Goal: Task Accomplishment & Management: Complete application form

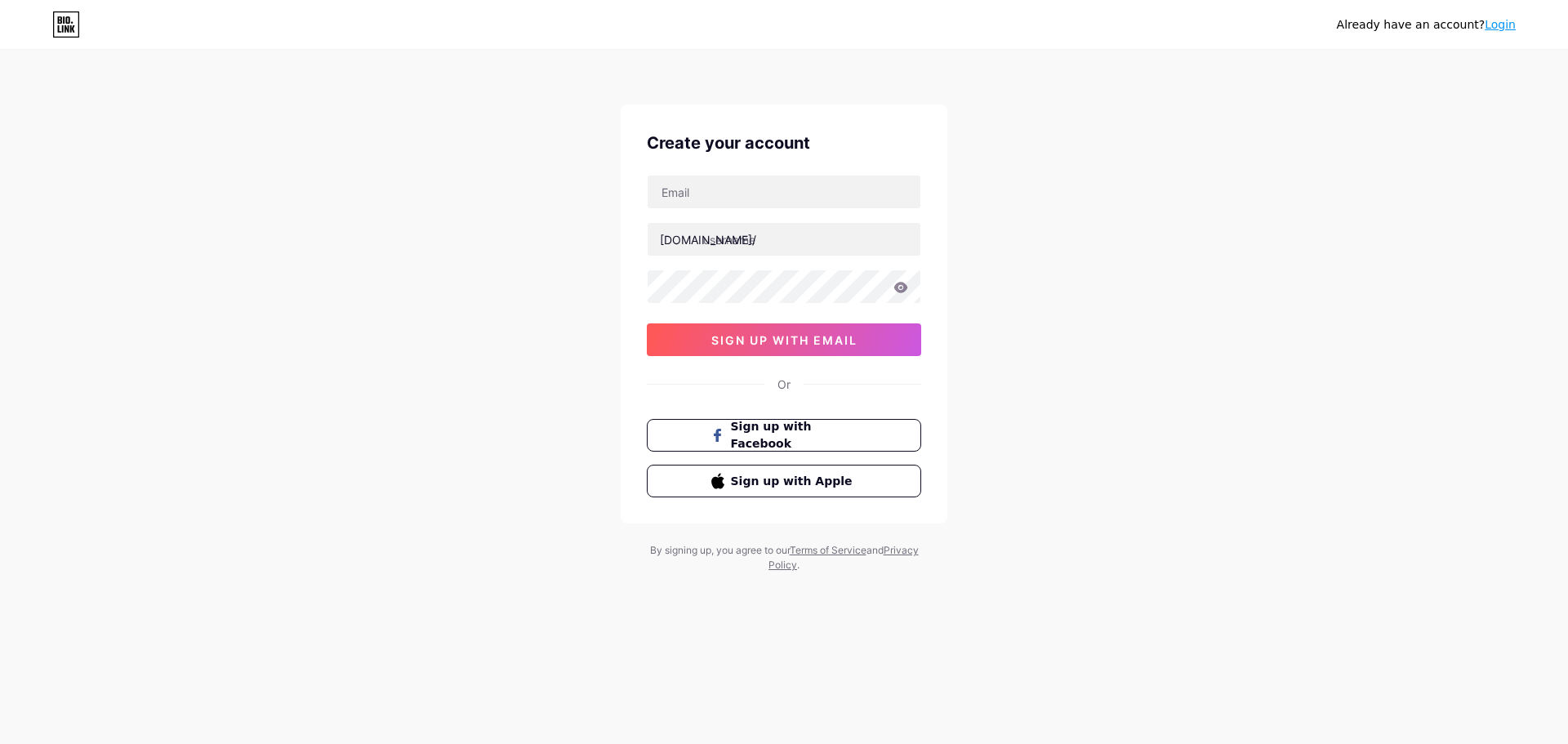
type input "[EMAIL_ADDRESS][DOMAIN_NAME]"
click at [765, 241] on input "text" at bounding box center [784, 239] width 273 height 33
click at [741, 190] on input "[EMAIL_ADDRESS][DOMAIN_NAME]" at bounding box center [784, 191] width 273 height 33
click at [743, 244] on input "text" at bounding box center [784, 239] width 273 height 33
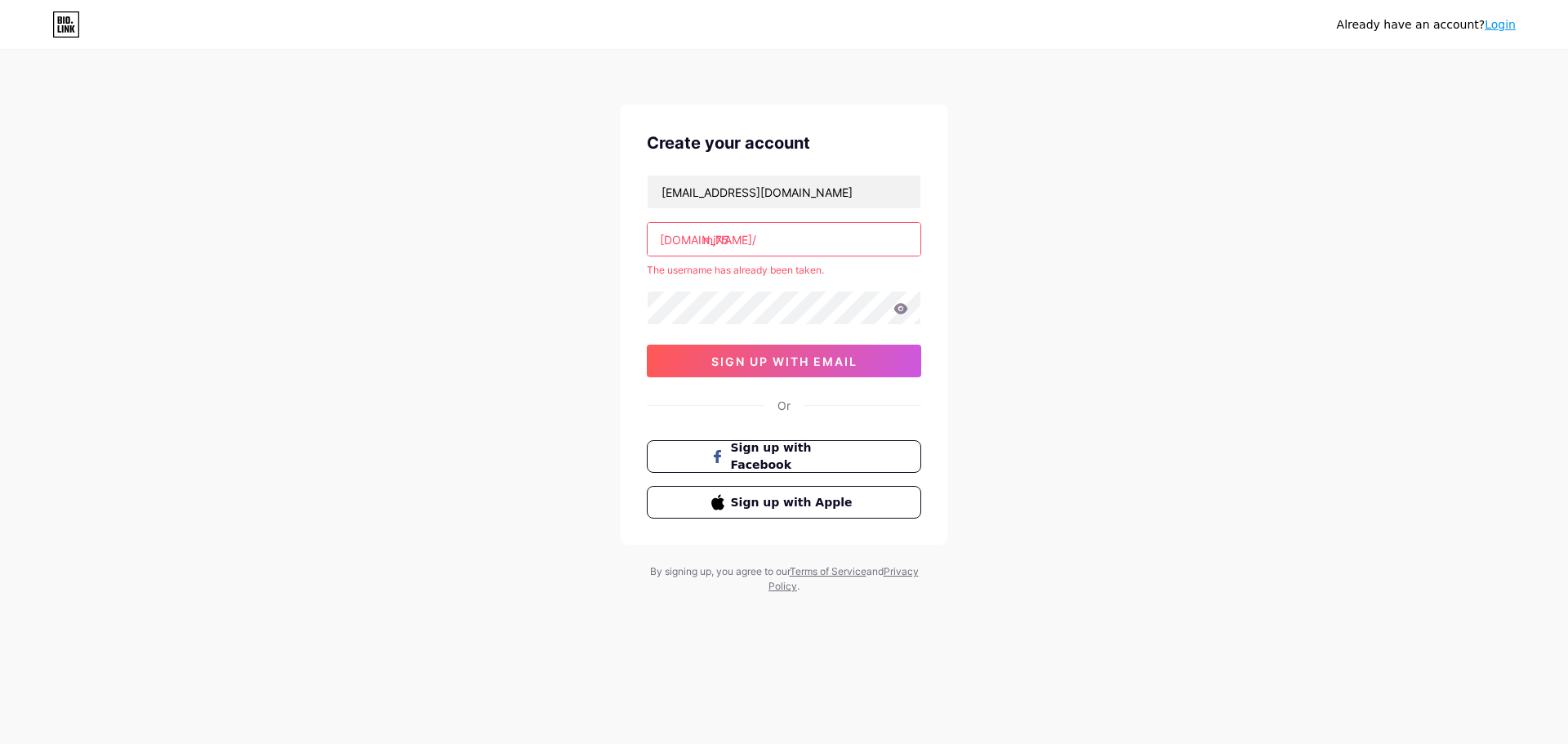
type input "mj75"
click at [752, 239] on input "mj75" at bounding box center [784, 239] width 273 height 33
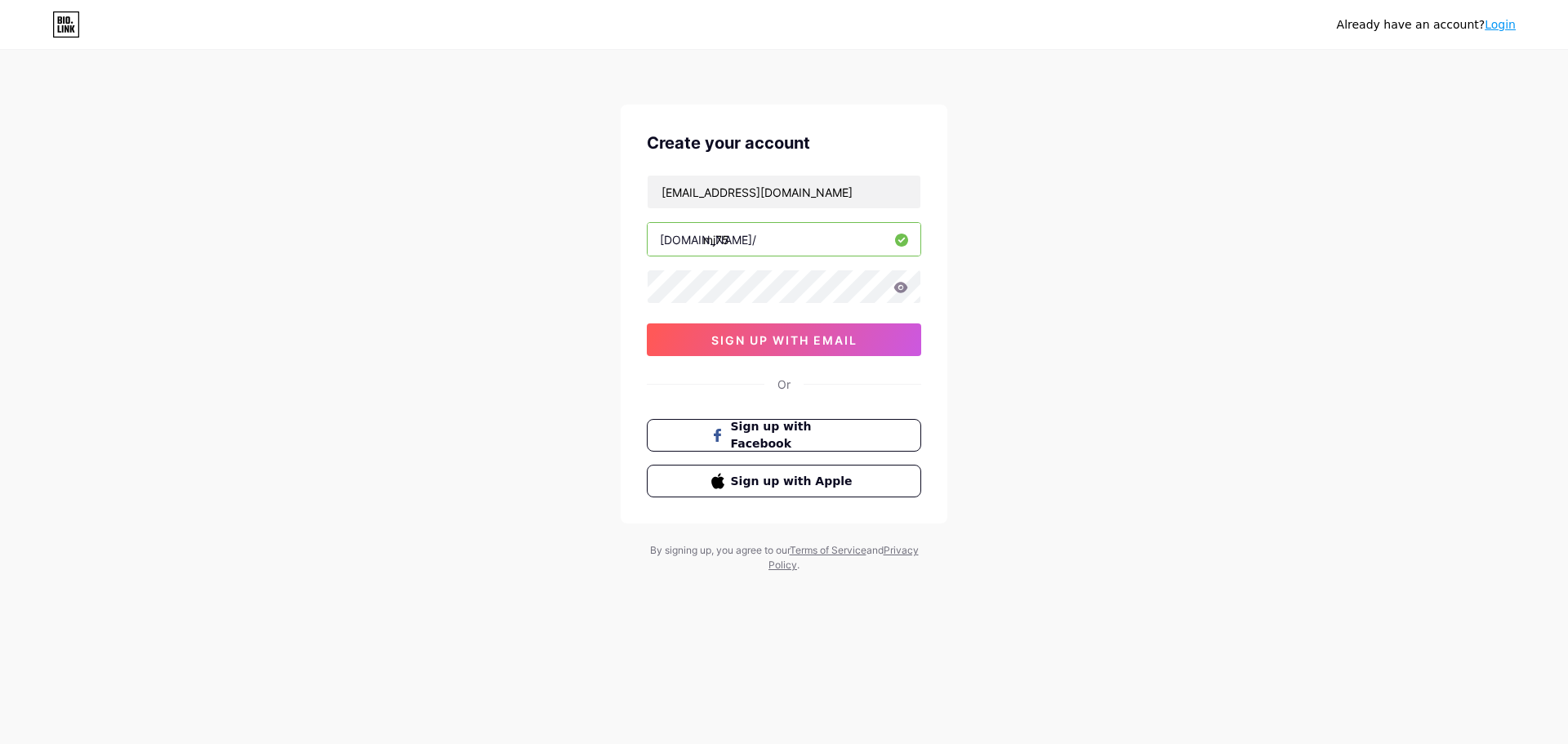
click at [1046, 254] on div "Already have an account? Login Create your account [EMAIL_ADDRESS][DOMAIN_NAME]…" at bounding box center [784, 312] width 1568 height 625
click at [526, 339] on div "Already have an account? Login Create your account [EMAIL_ADDRESS][DOMAIN_NAME]…" at bounding box center [784, 312] width 1568 height 625
click at [750, 344] on span "sign up with email" at bounding box center [784, 339] width 146 height 14
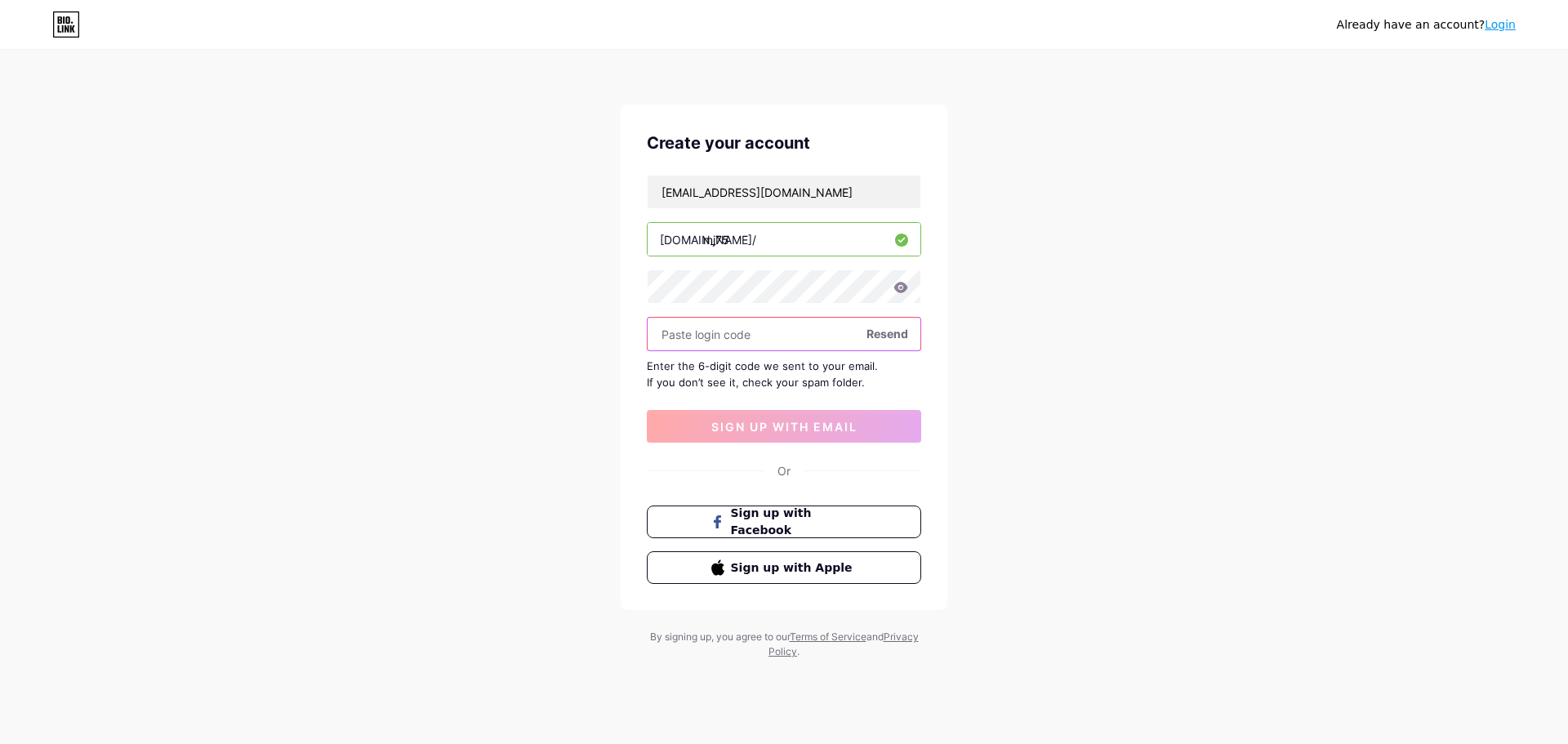
paste input "344614"
type input "344614"
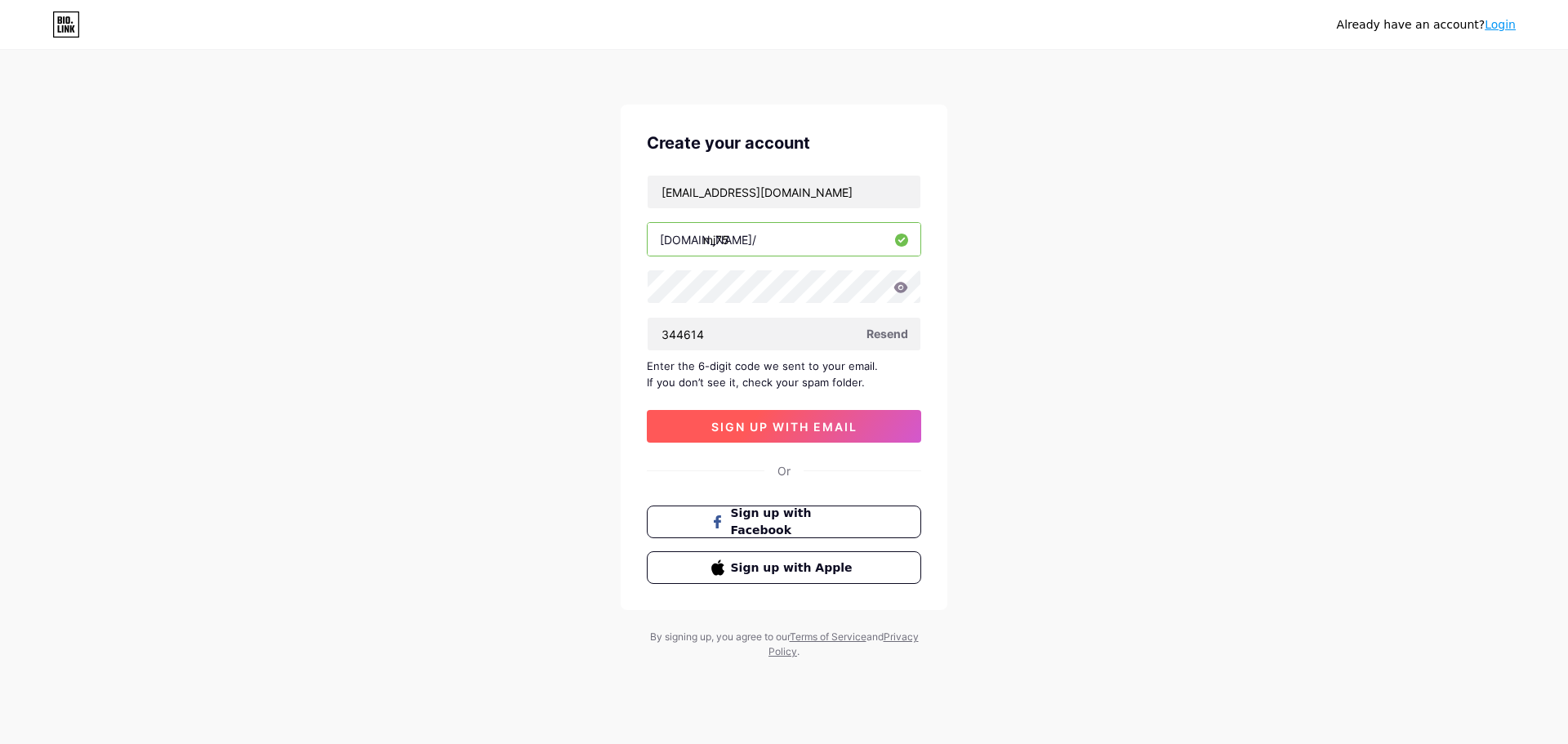
click at [774, 424] on span "sign up with email" at bounding box center [784, 426] width 146 height 14
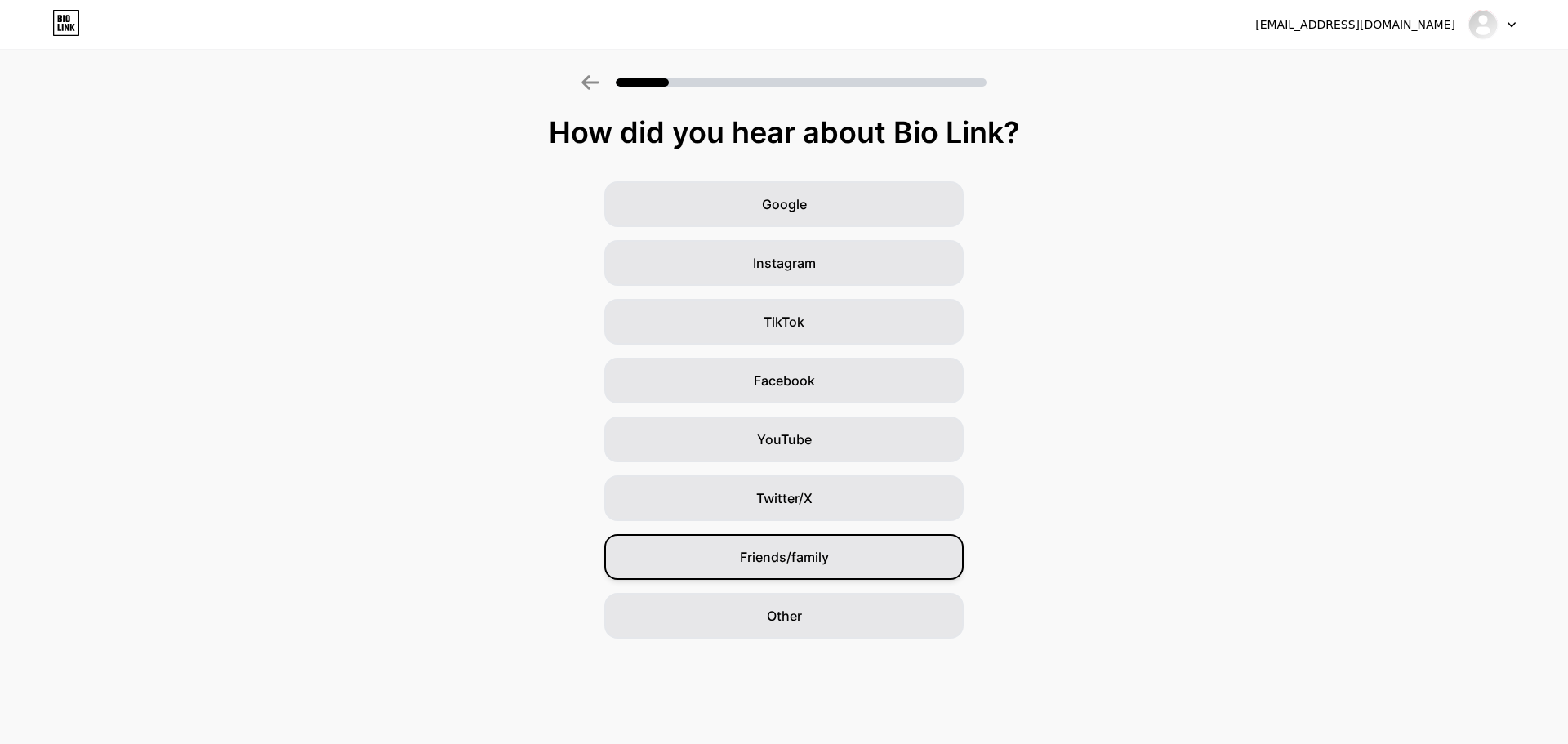
click at [805, 557] on span "Friends/family" at bounding box center [784, 557] width 89 height 20
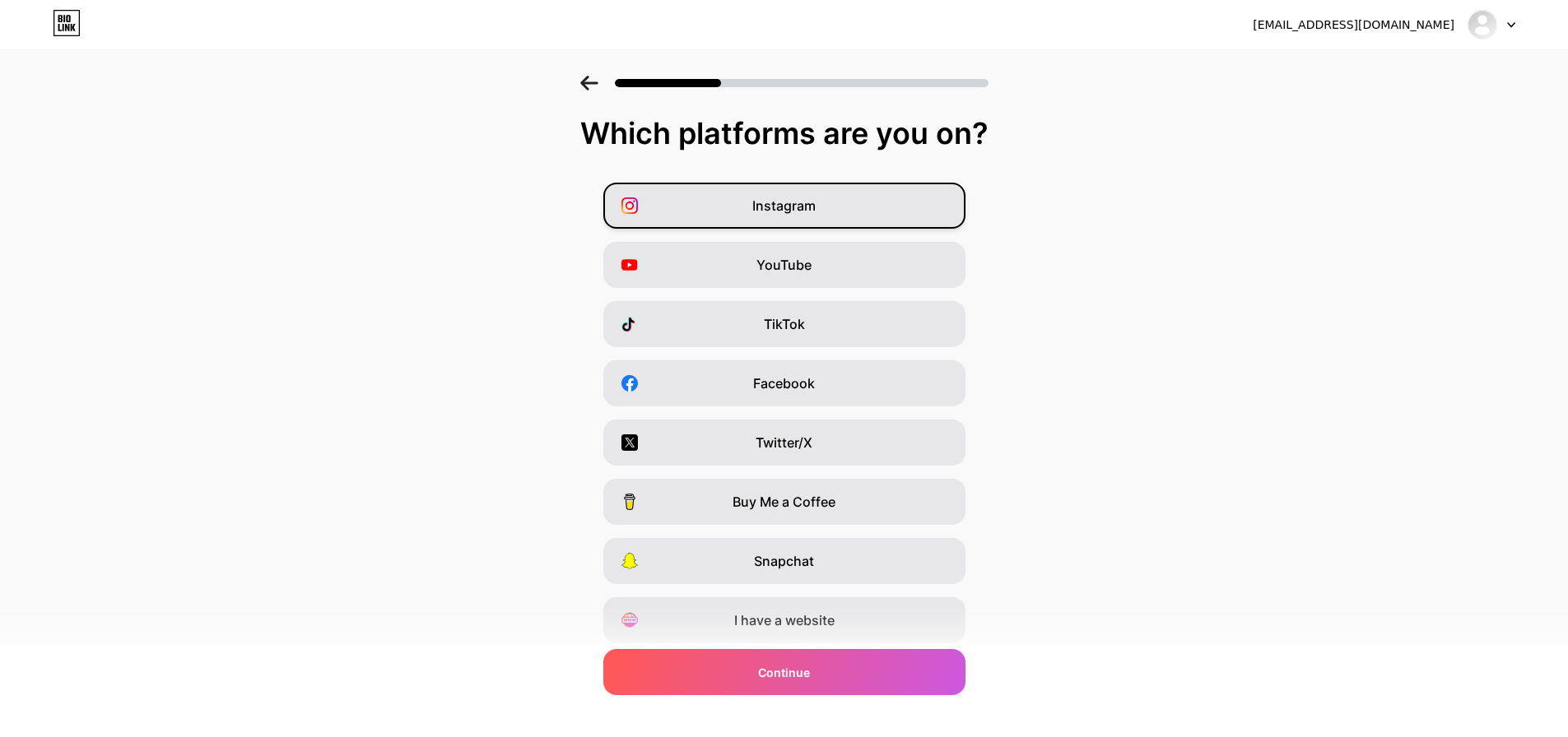
click at [824, 207] on div "Instagram" at bounding box center [784, 205] width 362 height 46
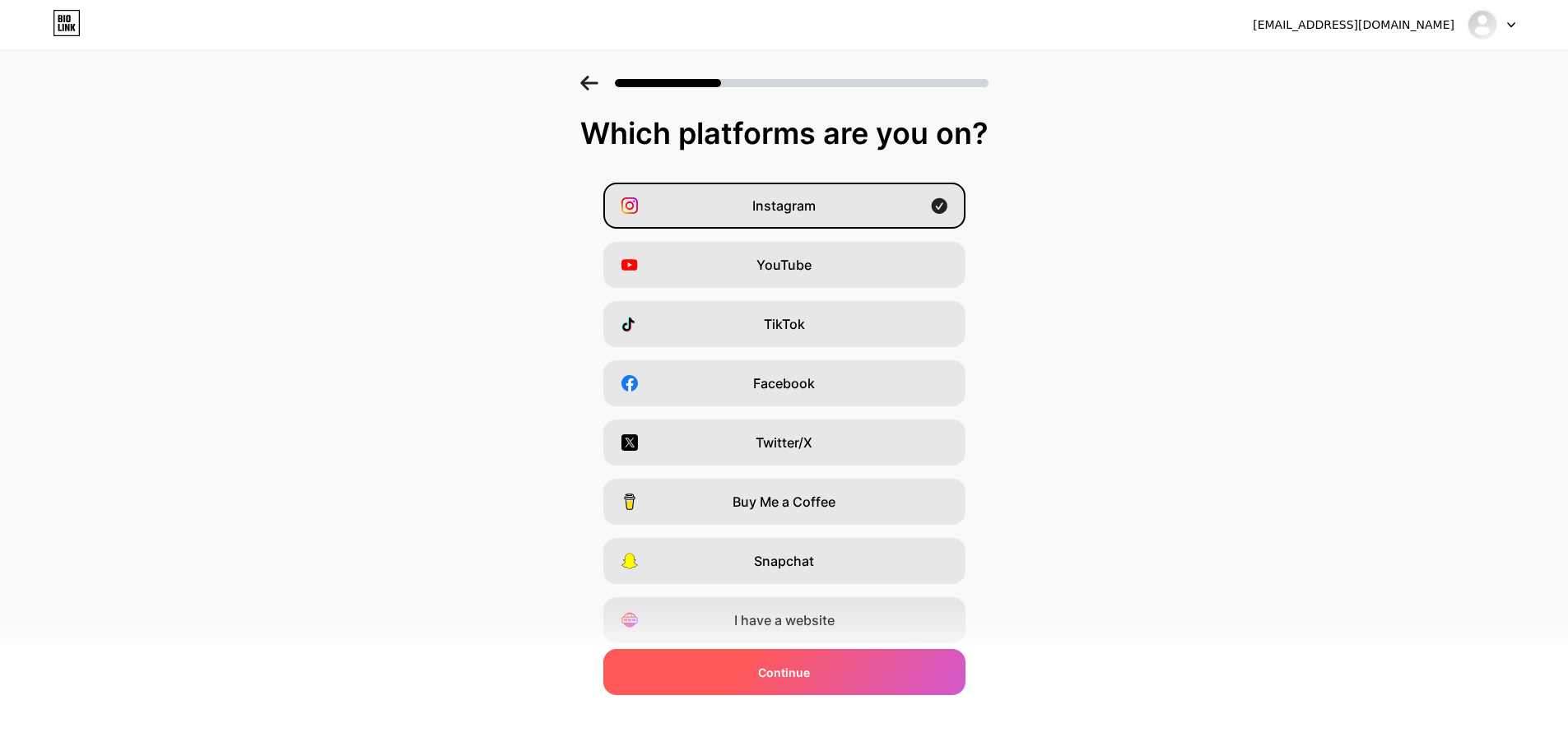
click at [842, 667] on div "Continue" at bounding box center [784, 671] width 362 height 46
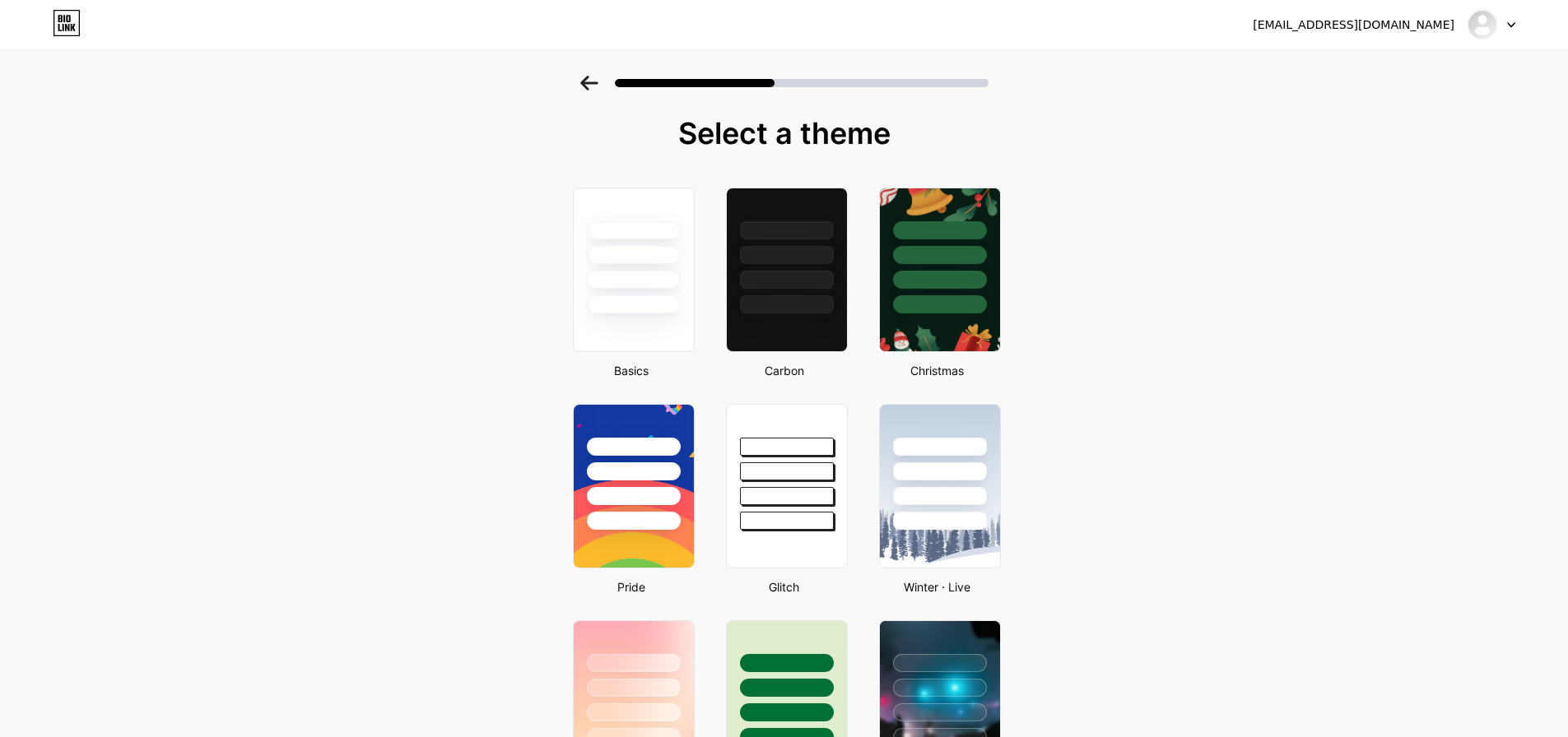
drag, startPoint x: 1129, startPoint y: 454, endPoint x: 1158, endPoint y: 454, distance: 29.0
drag, startPoint x: 1158, startPoint y: 454, endPoint x: 1060, endPoint y: 337, distance: 152.6
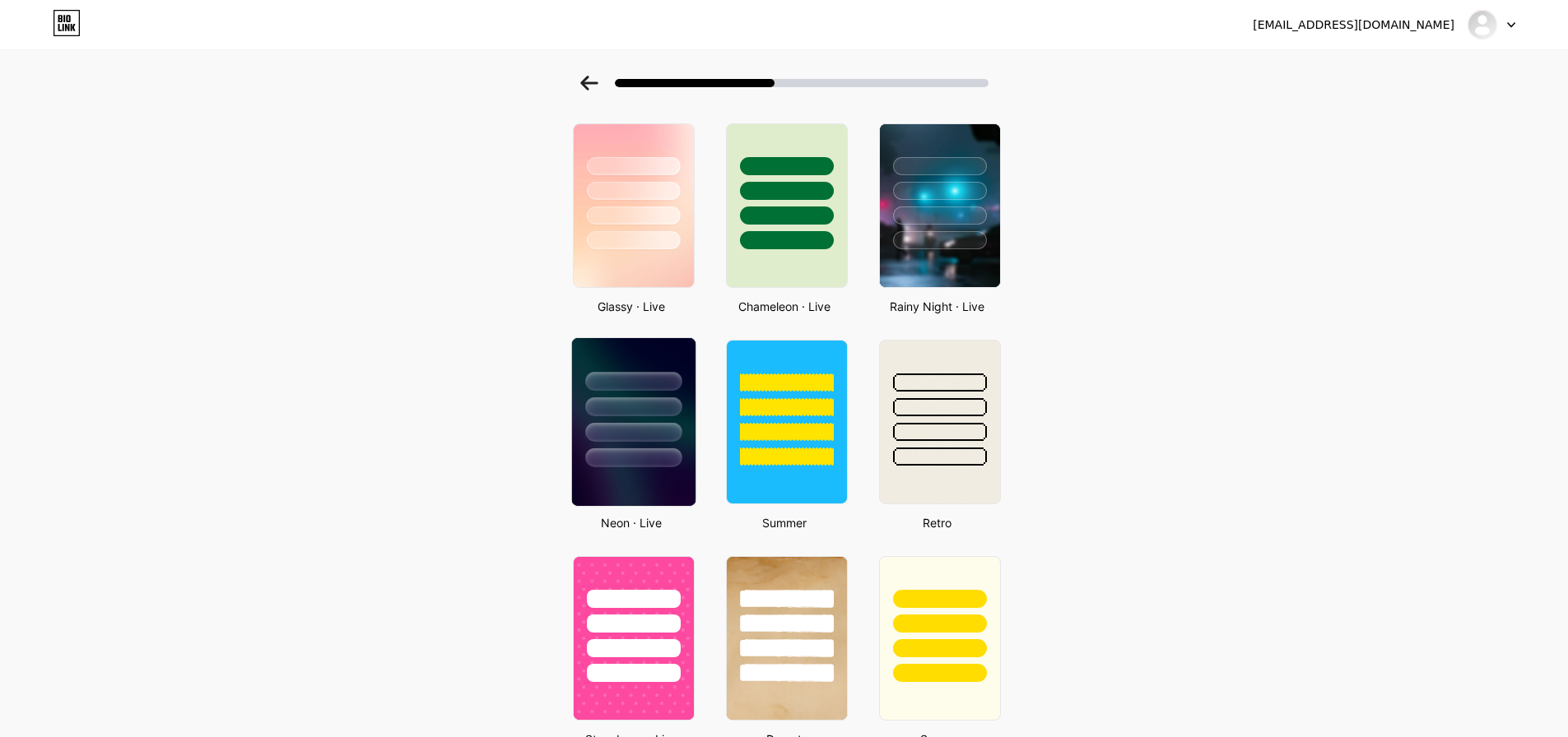
scroll to position [482, 0]
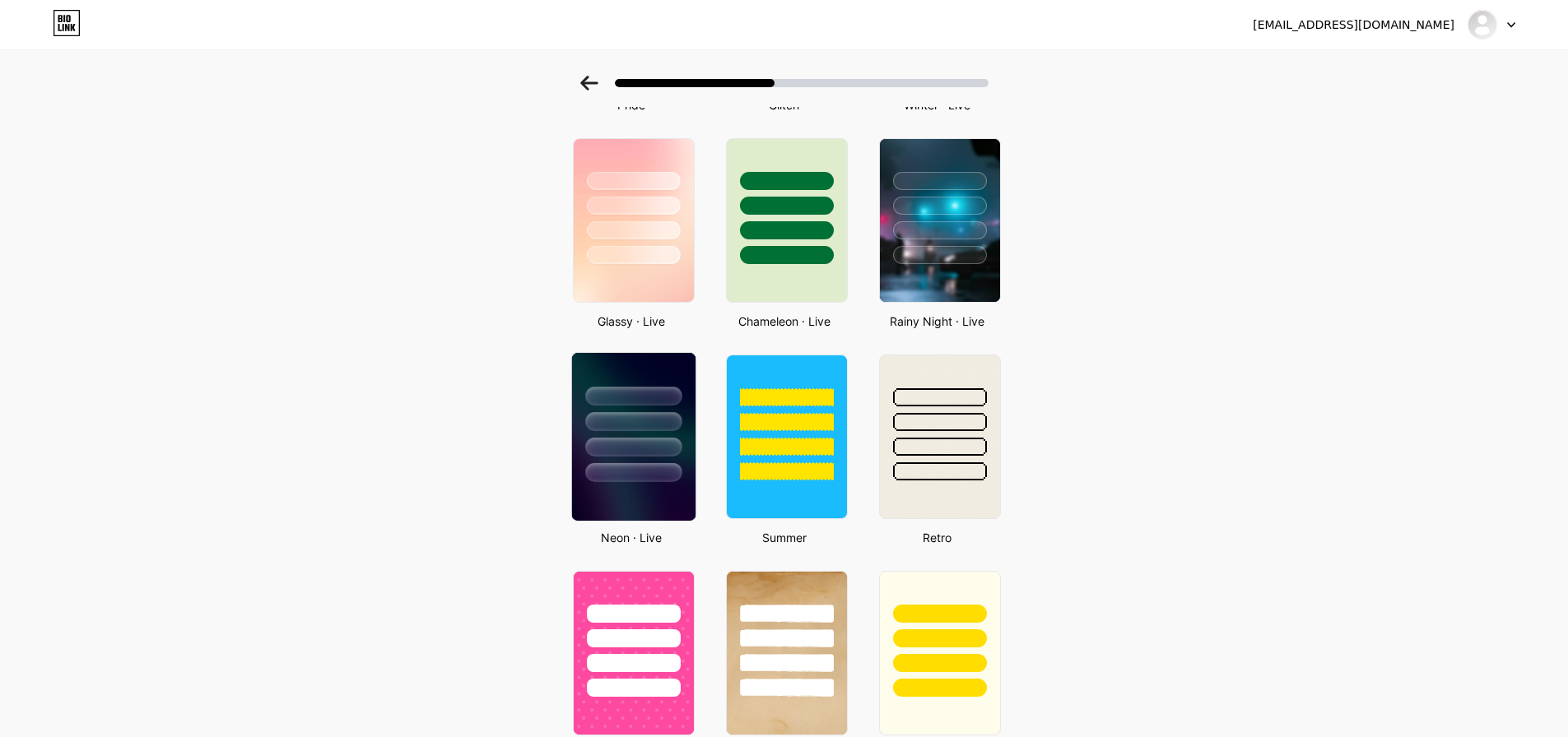
click at [587, 481] on div at bounding box center [632, 418] width 123 height 130
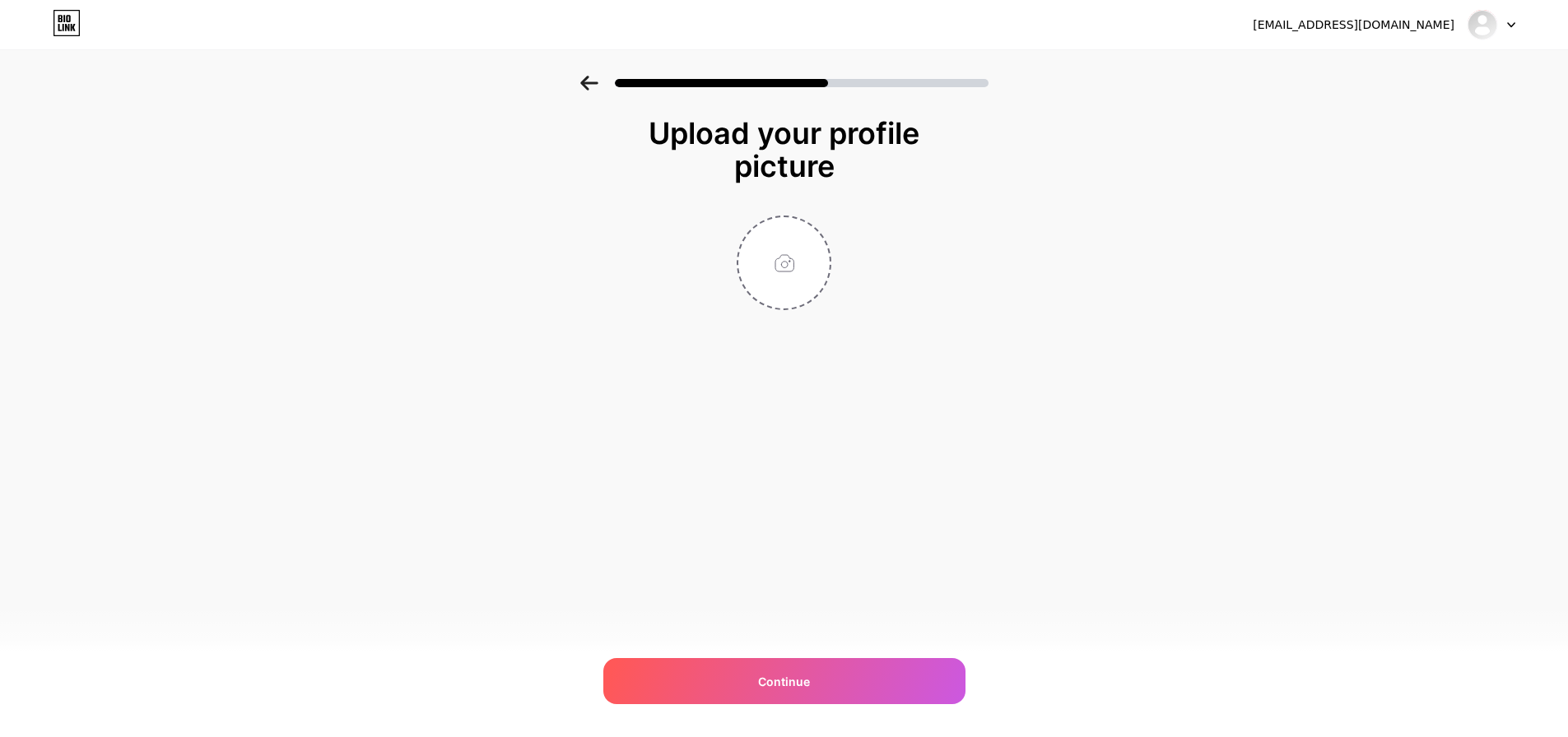
scroll to position [0, 0]
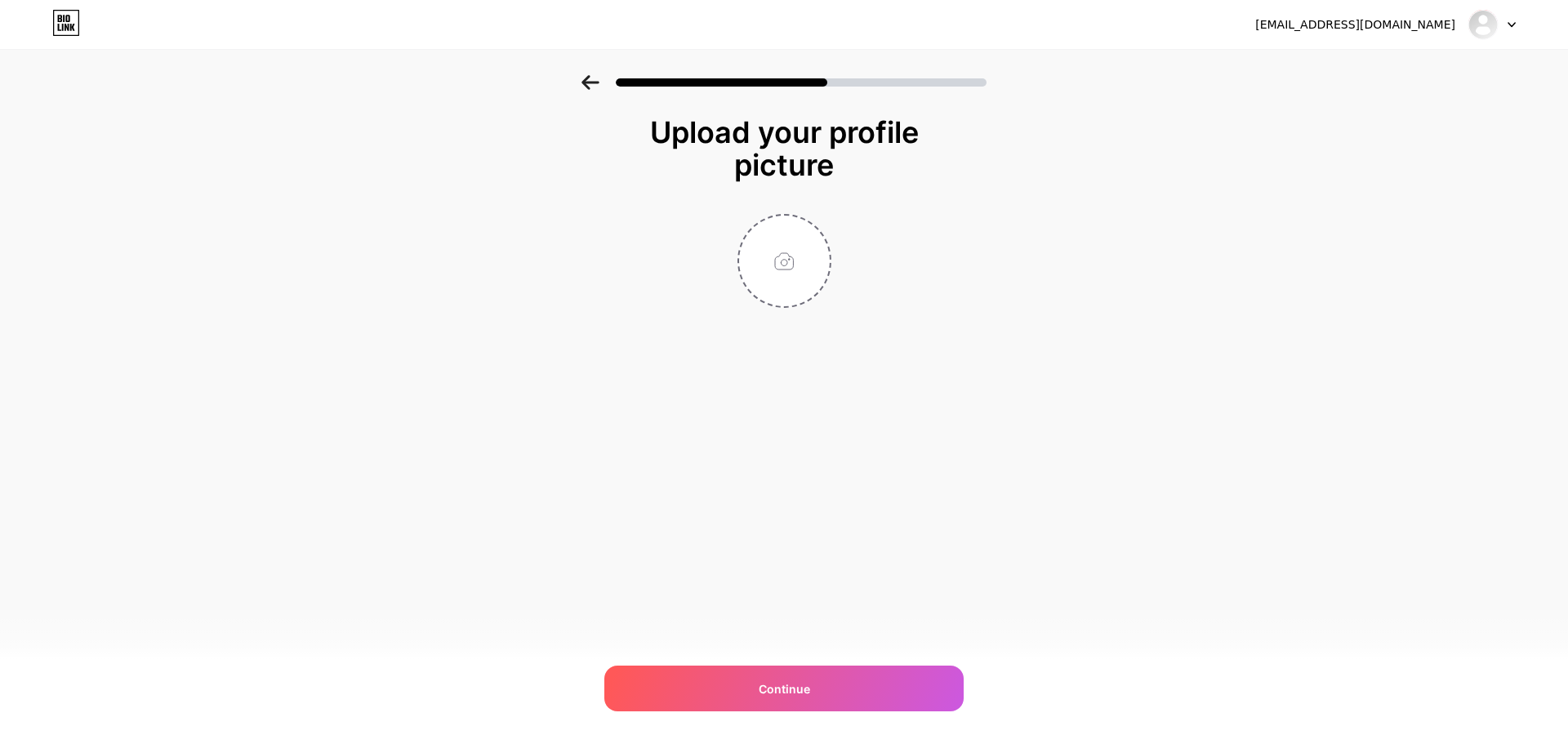
drag, startPoint x: 920, startPoint y: 533, endPoint x: 865, endPoint y: 583, distance: 74.3
click at [874, 578] on div "[EMAIL_ADDRESS][DOMAIN_NAME] Logout Link Copied Upload your profile picture Con…" at bounding box center [784, 372] width 1568 height 744
drag, startPoint x: 780, startPoint y: 258, endPoint x: 807, endPoint y: 282, distance: 36.1
click at [807, 282] on input "file" at bounding box center [784, 260] width 90 height 90
type input "C:\fakepath\Screenshot [DATE] 163512.png"
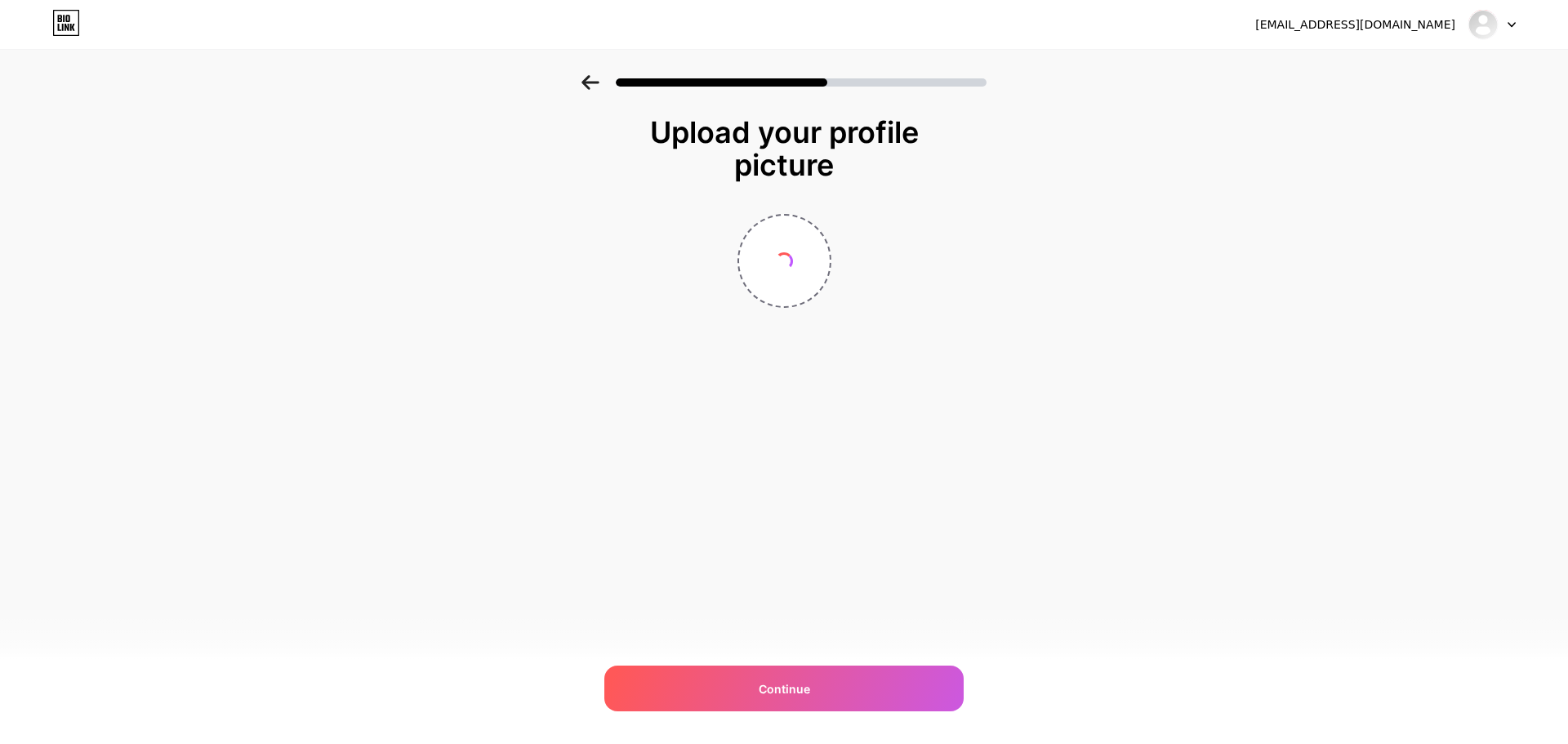
click at [1135, 149] on div "Upload your profile picture Continue" at bounding box center [784, 232] width 1568 height 314
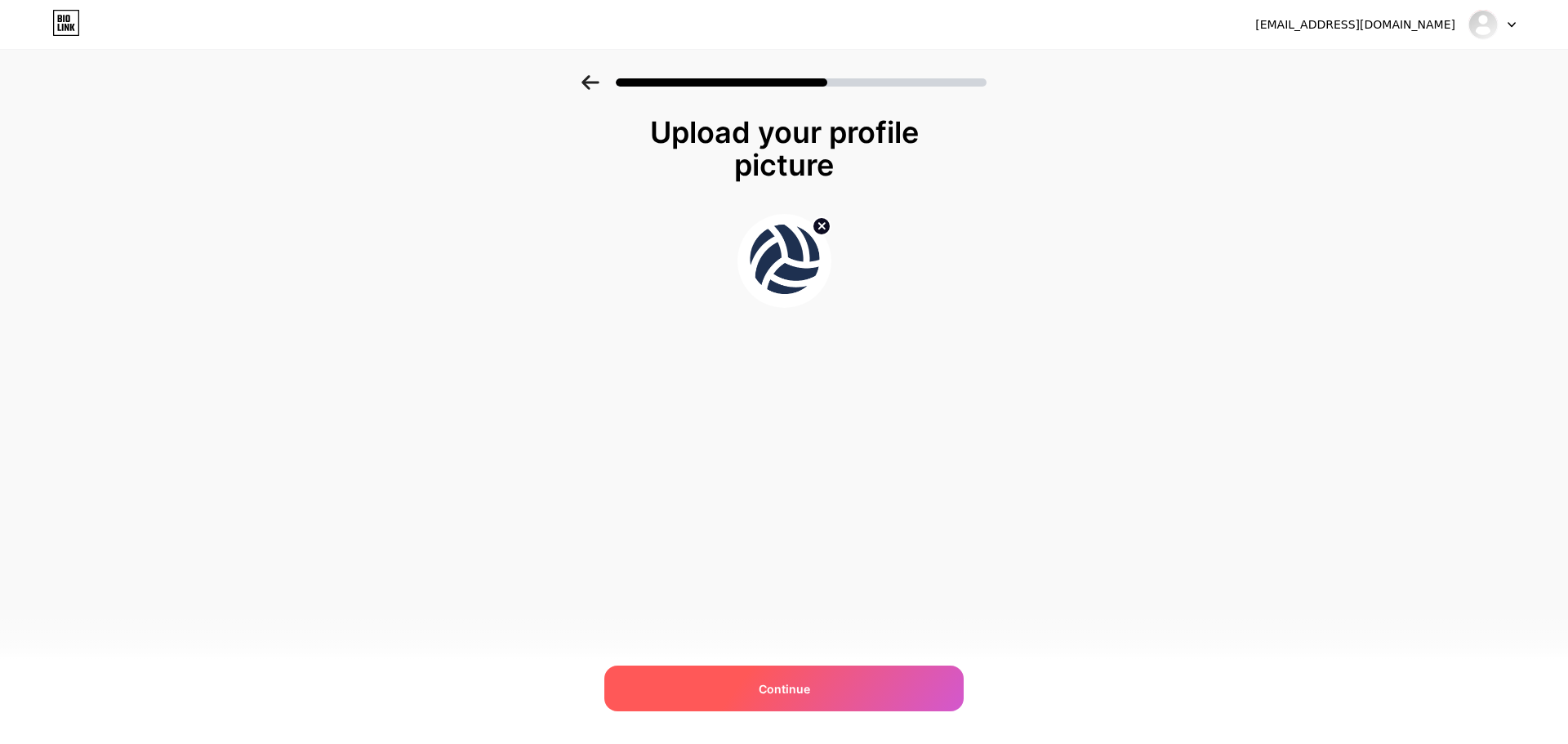
click at [886, 678] on div "Continue" at bounding box center [783, 688] width 359 height 46
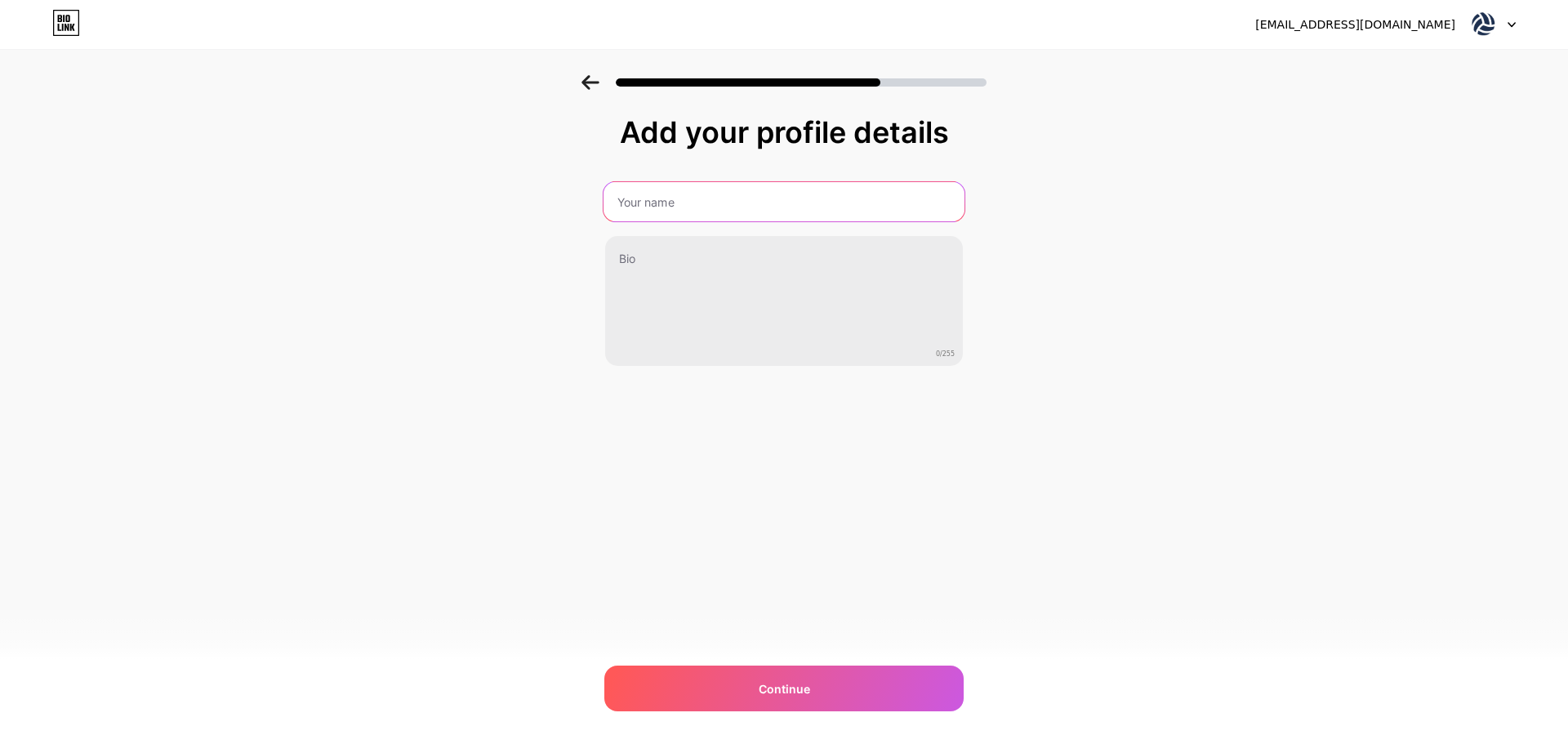
click at [853, 203] on input "text" at bounding box center [783, 201] width 361 height 39
type input "Test"
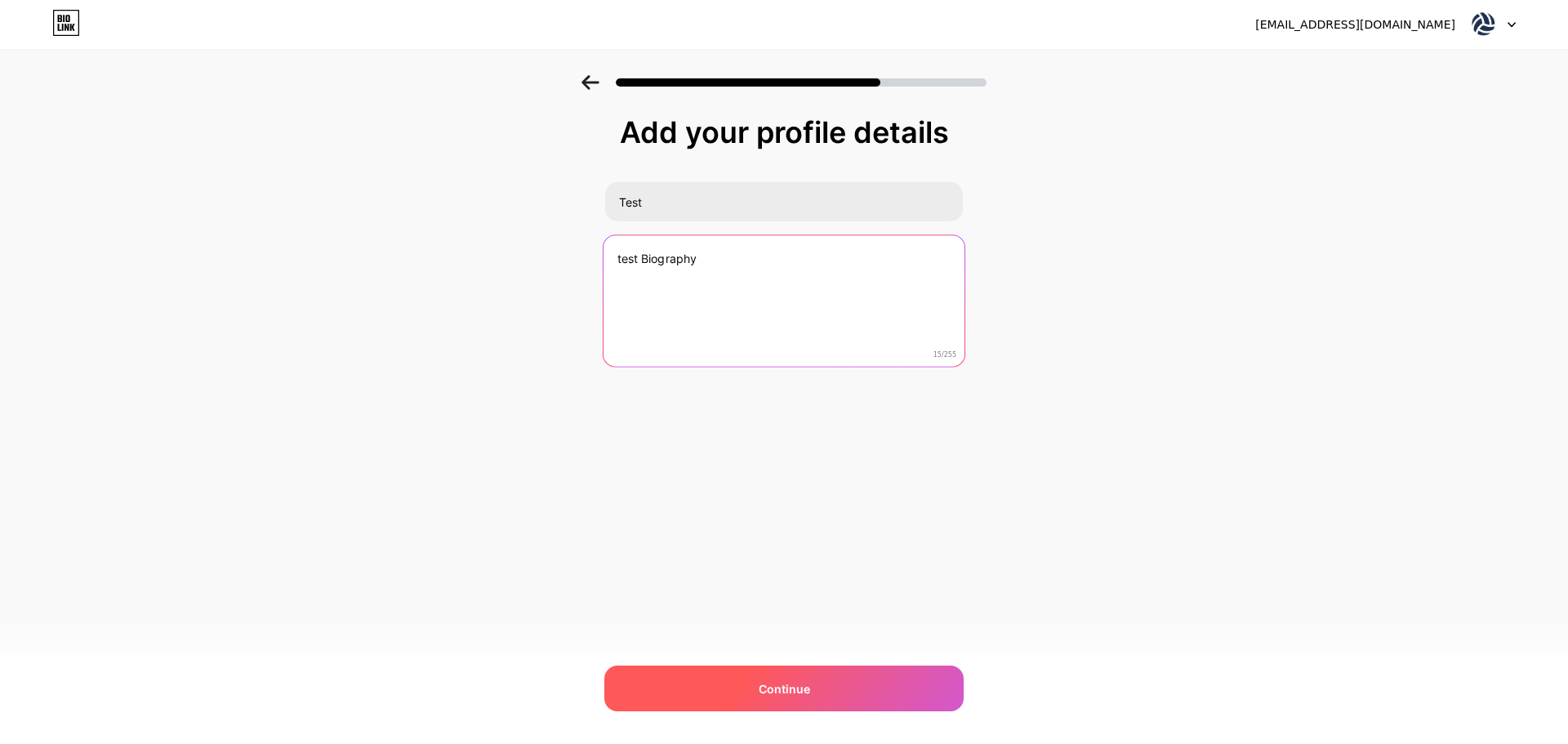
type textarea "test Biography"
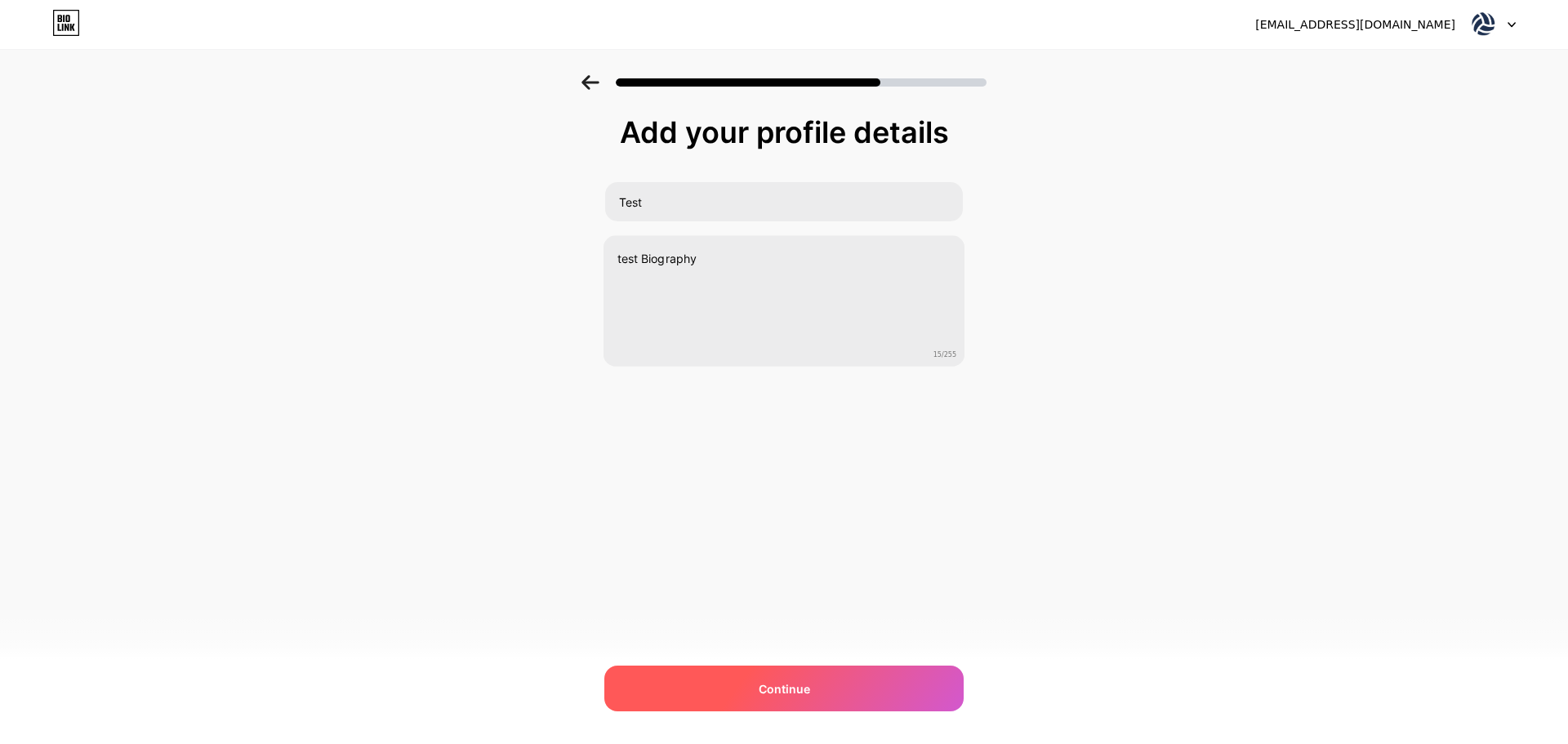
click at [917, 673] on div "Continue" at bounding box center [783, 688] width 359 height 46
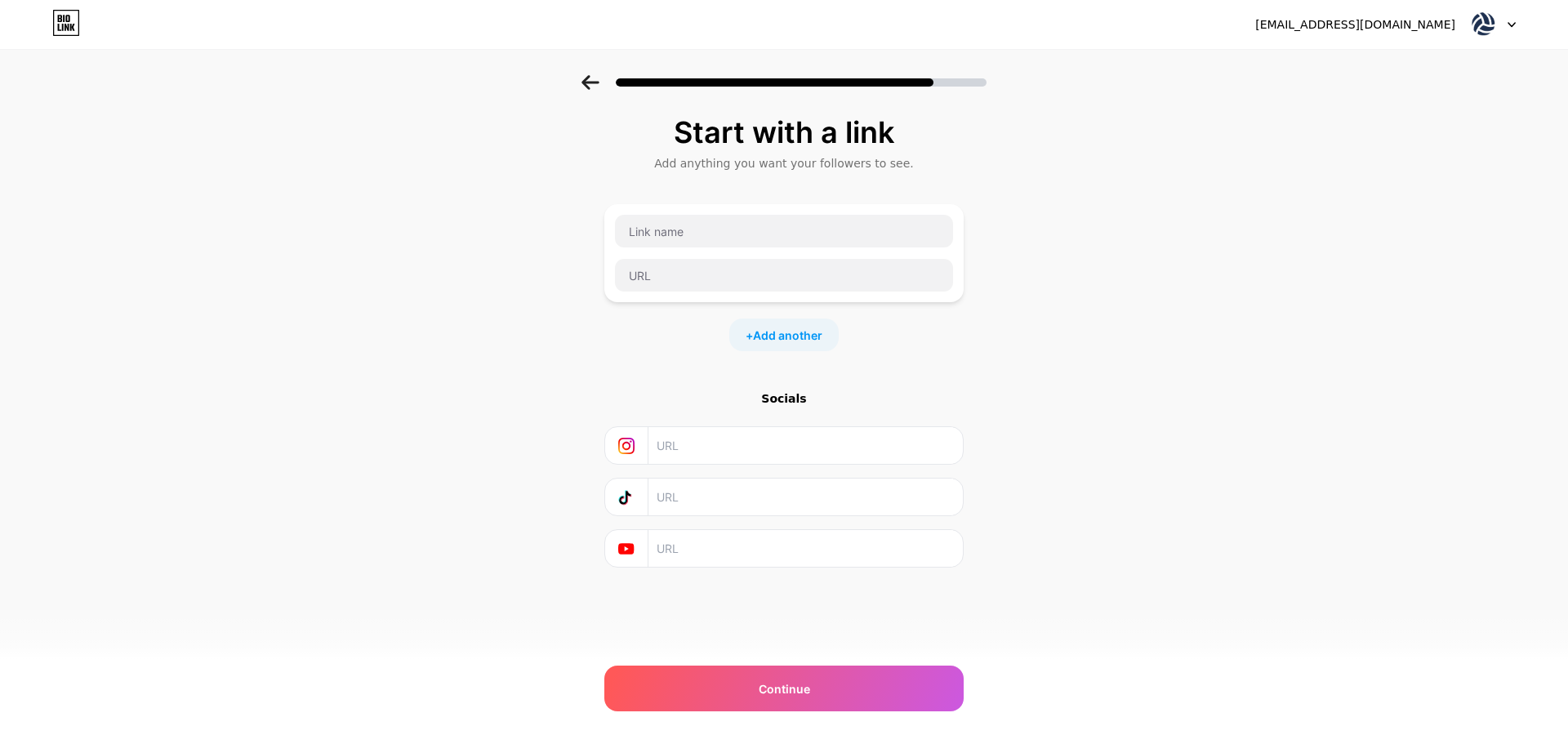
click at [913, 427] on input "text" at bounding box center [805, 445] width 296 height 36
type input "irirvf"
paste input "irirvf"
type input "irirvf"
paste input "irirvf"
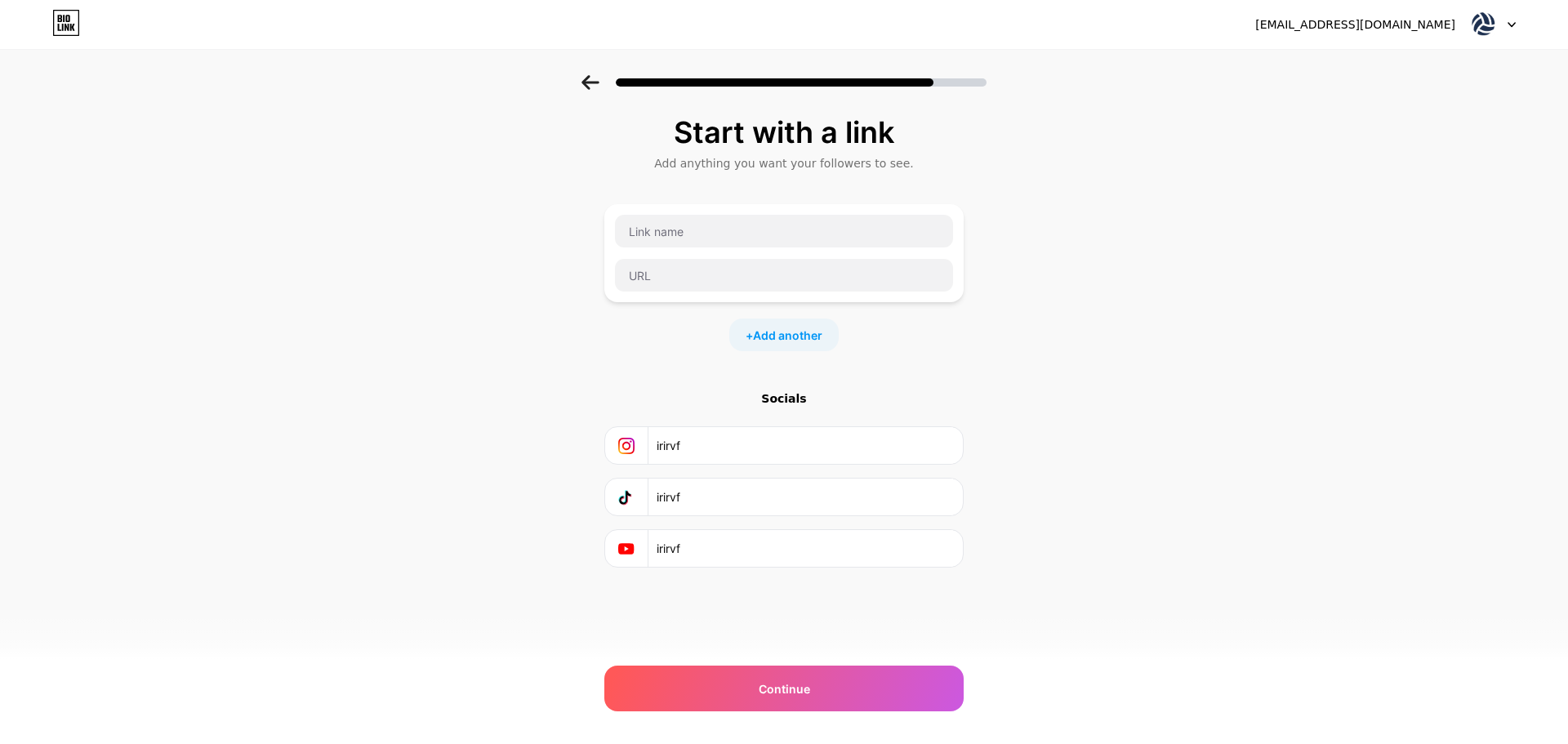
type input "irirvf"
drag, startPoint x: 843, startPoint y: 687, endPoint x: 900, endPoint y: 682, distance: 57.2
click at [900, 682] on div "Continue" at bounding box center [783, 688] width 359 height 46
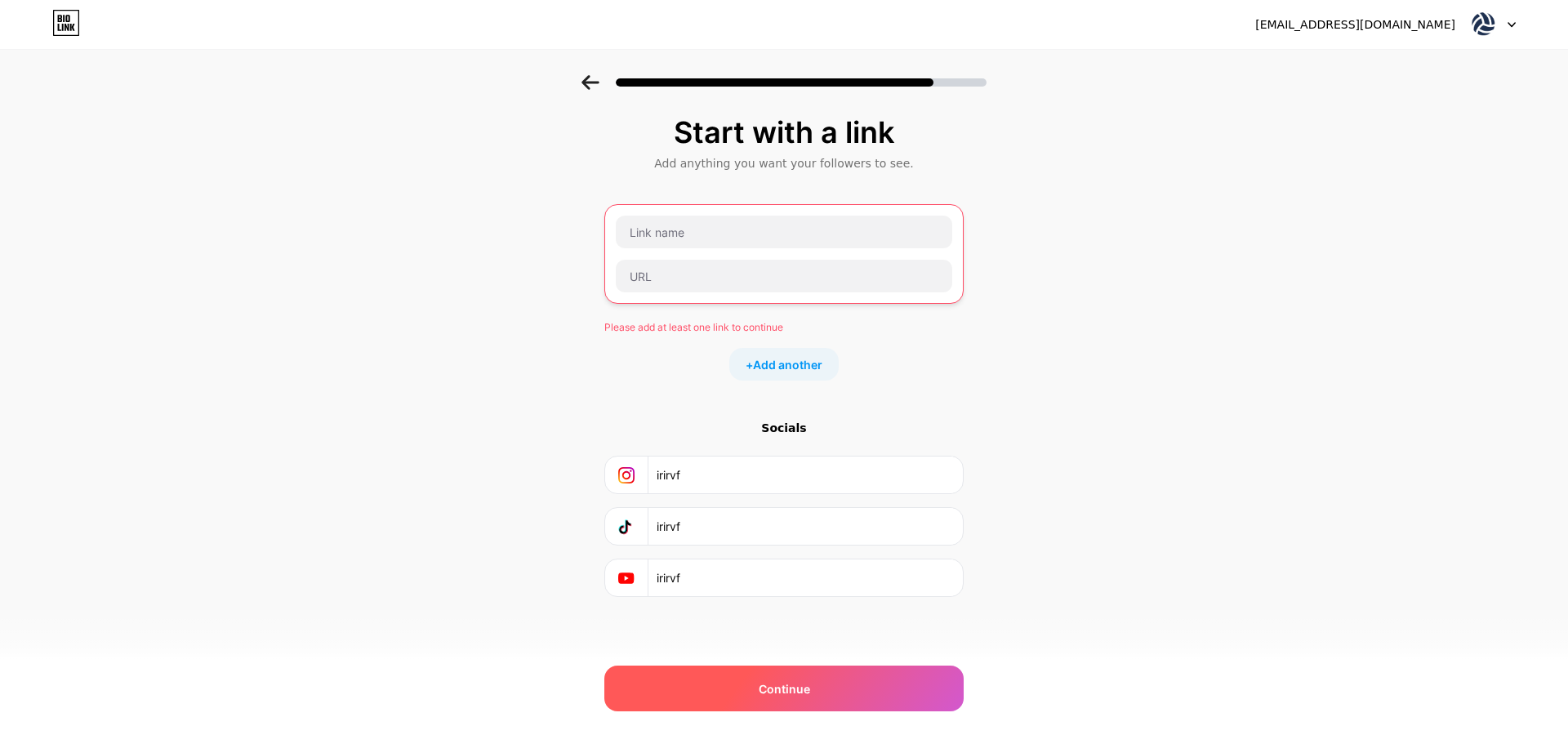
drag, startPoint x: 878, startPoint y: 683, endPoint x: 883, endPoint y: 675, distance: 9.4
click at [883, 675] on div "Continue" at bounding box center [783, 688] width 359 height 46
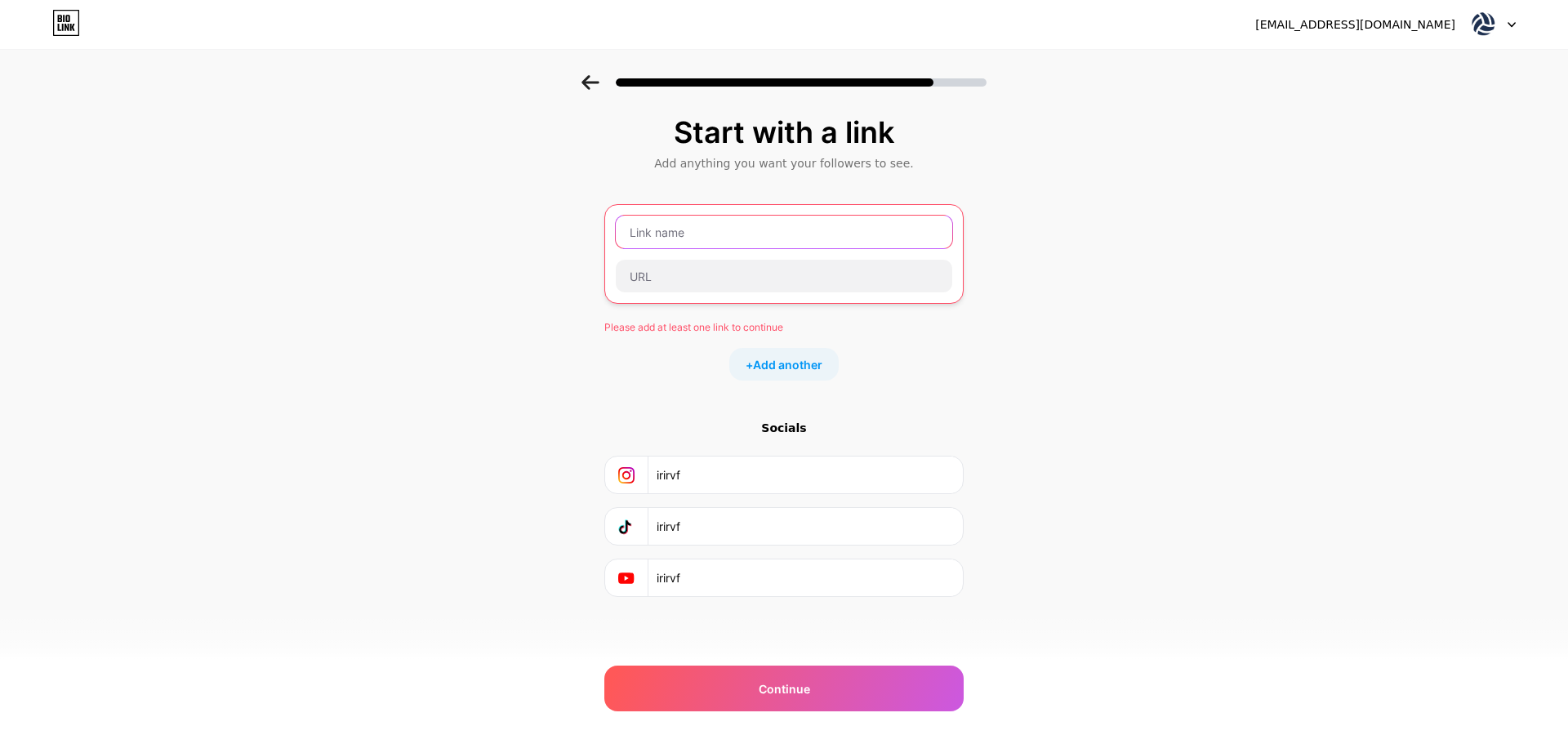
click at [872, 234] on input "text" at bounding box center [784, 231] width 337 height 33
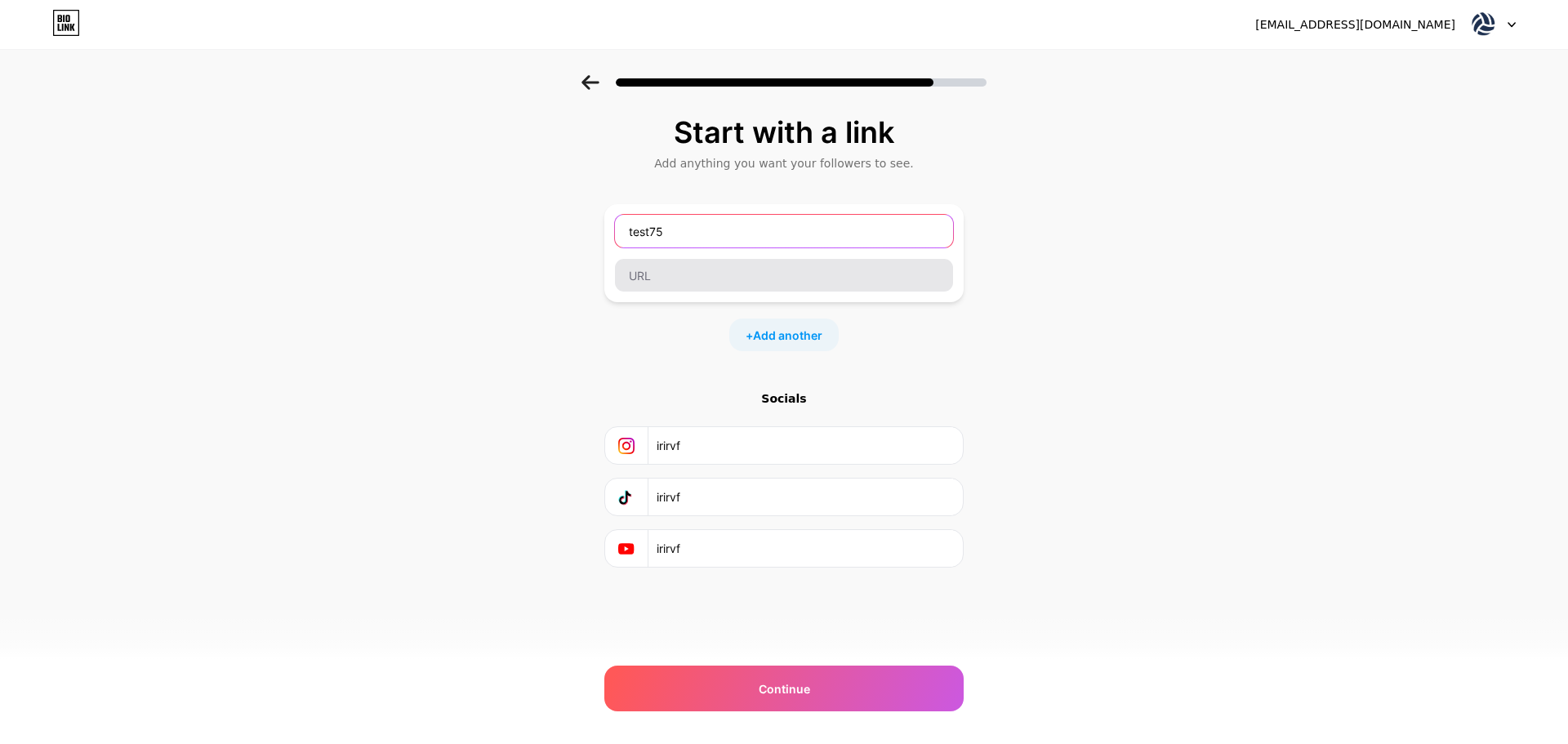
type input "test75"
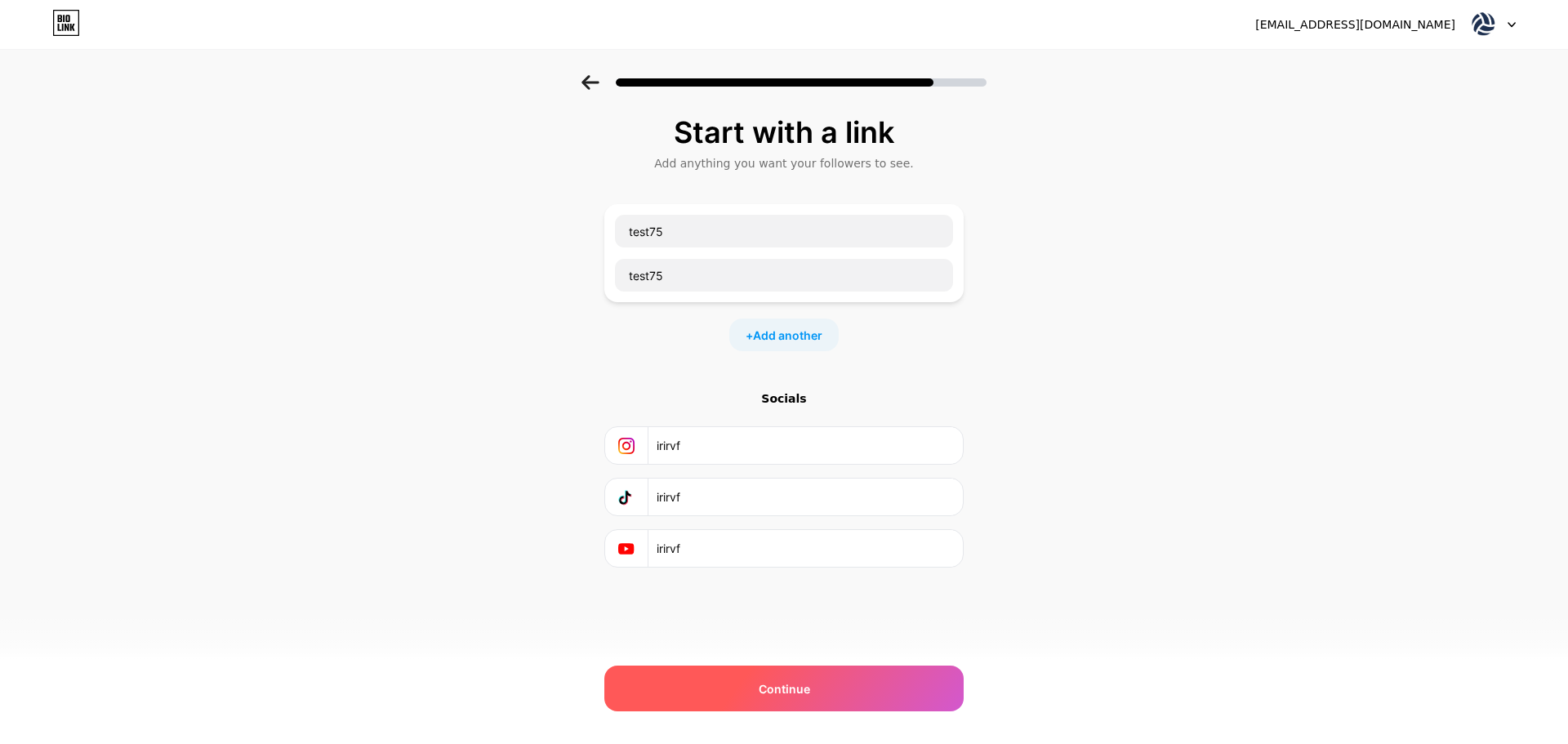
click at [940, 688] on div "Continue" at bounding box center [783, 688] width 359 height 46
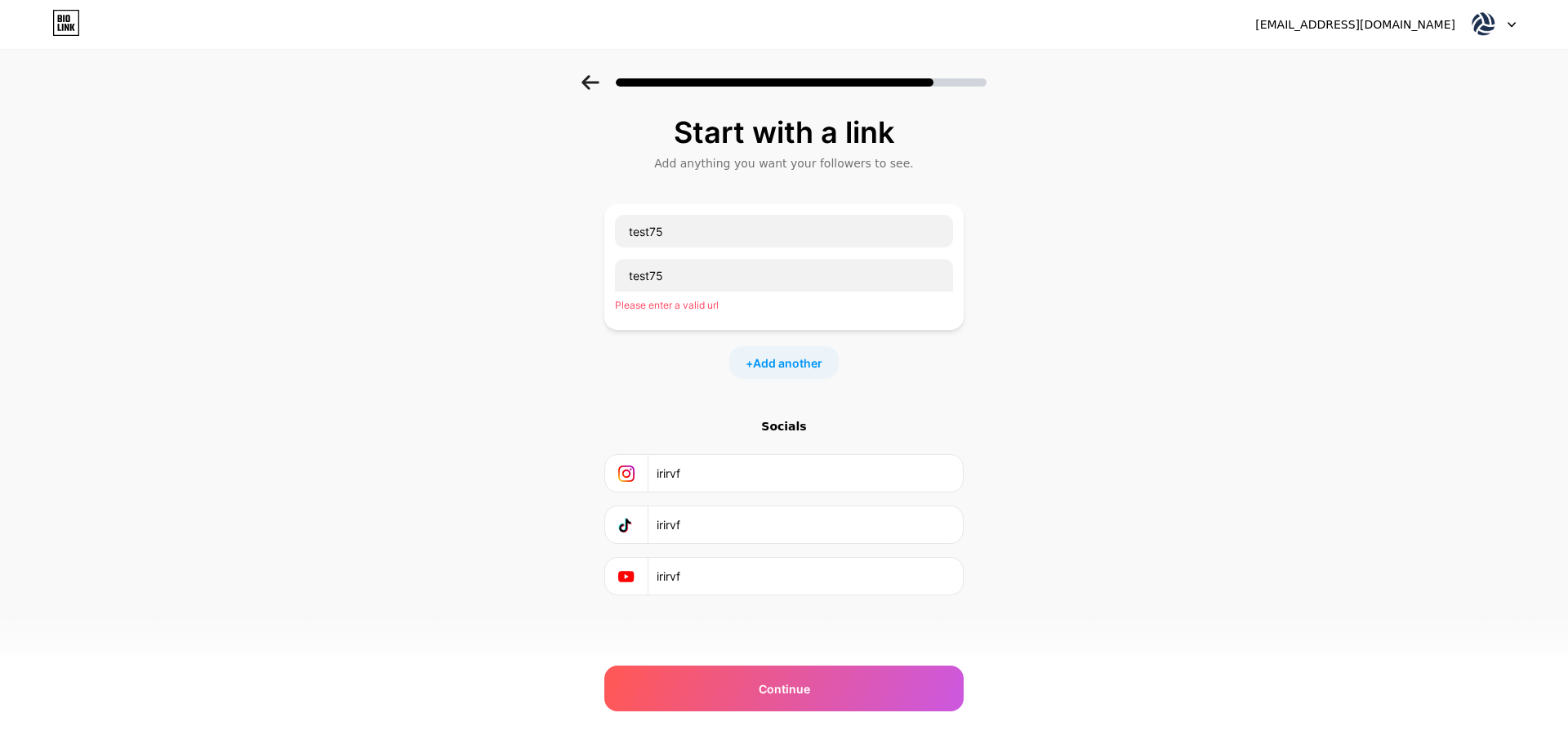
drag, startPoint x: 930, startPoint y: 689, endPoint x: 958, endPoint y: 648, distance: 49.6
click at [956, 654] on div "Start with a link Add anything you want your followers to see. test75 test75 Pl…" at bounding box center [783, 396] width 359 height 561
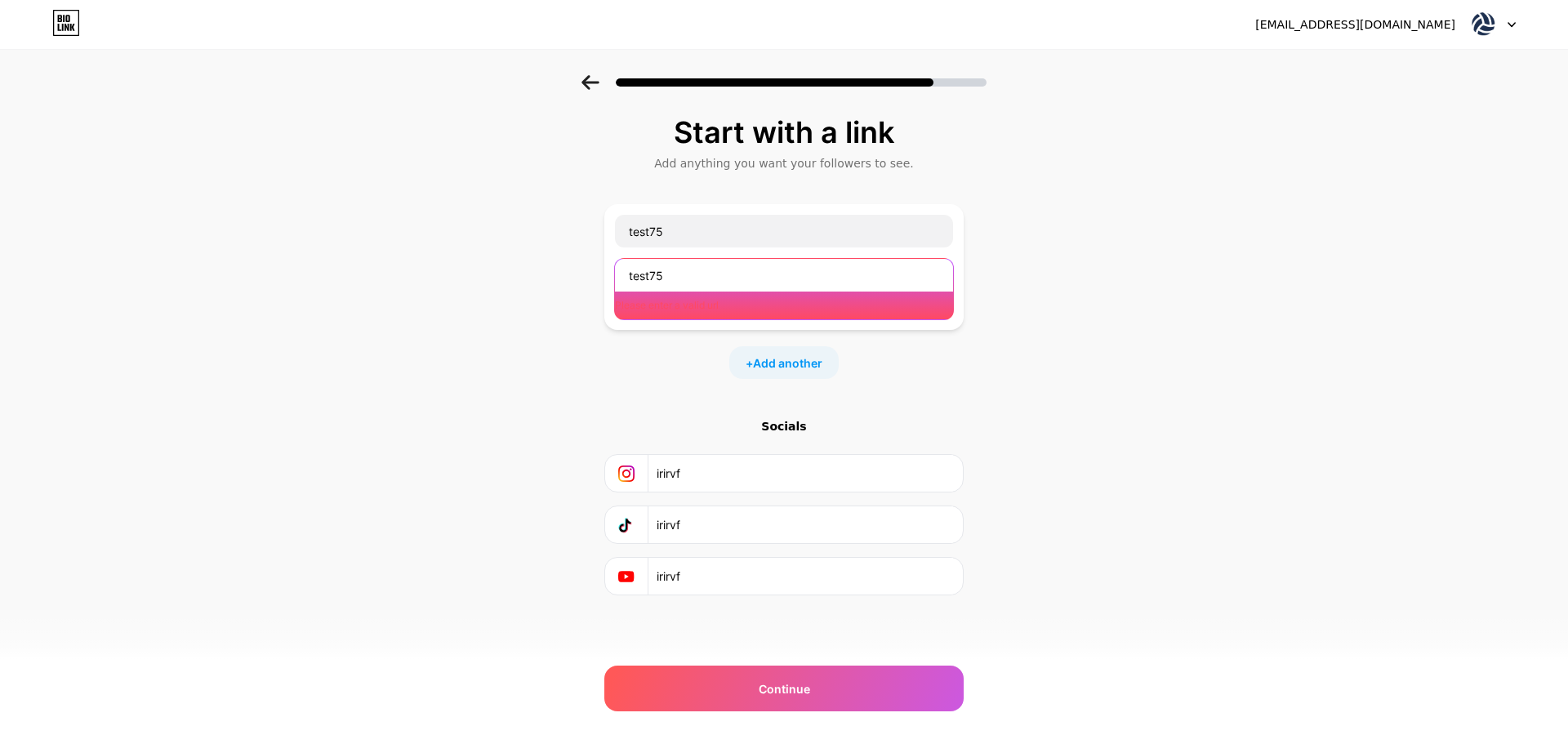
click at [838, 276] on input "test75" at bounding box center [784, 275] width 338 height 33
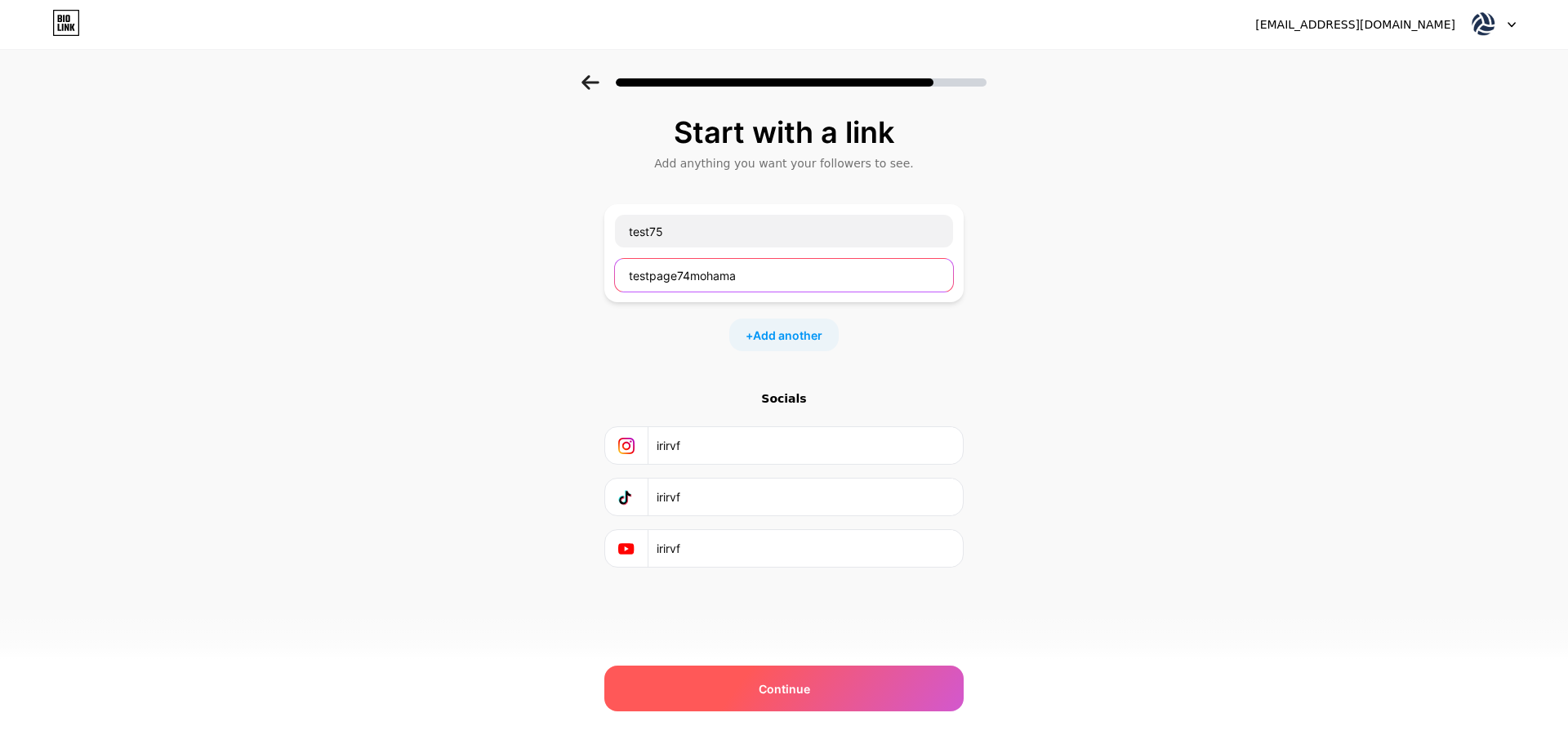
type input "testpage74mohama"
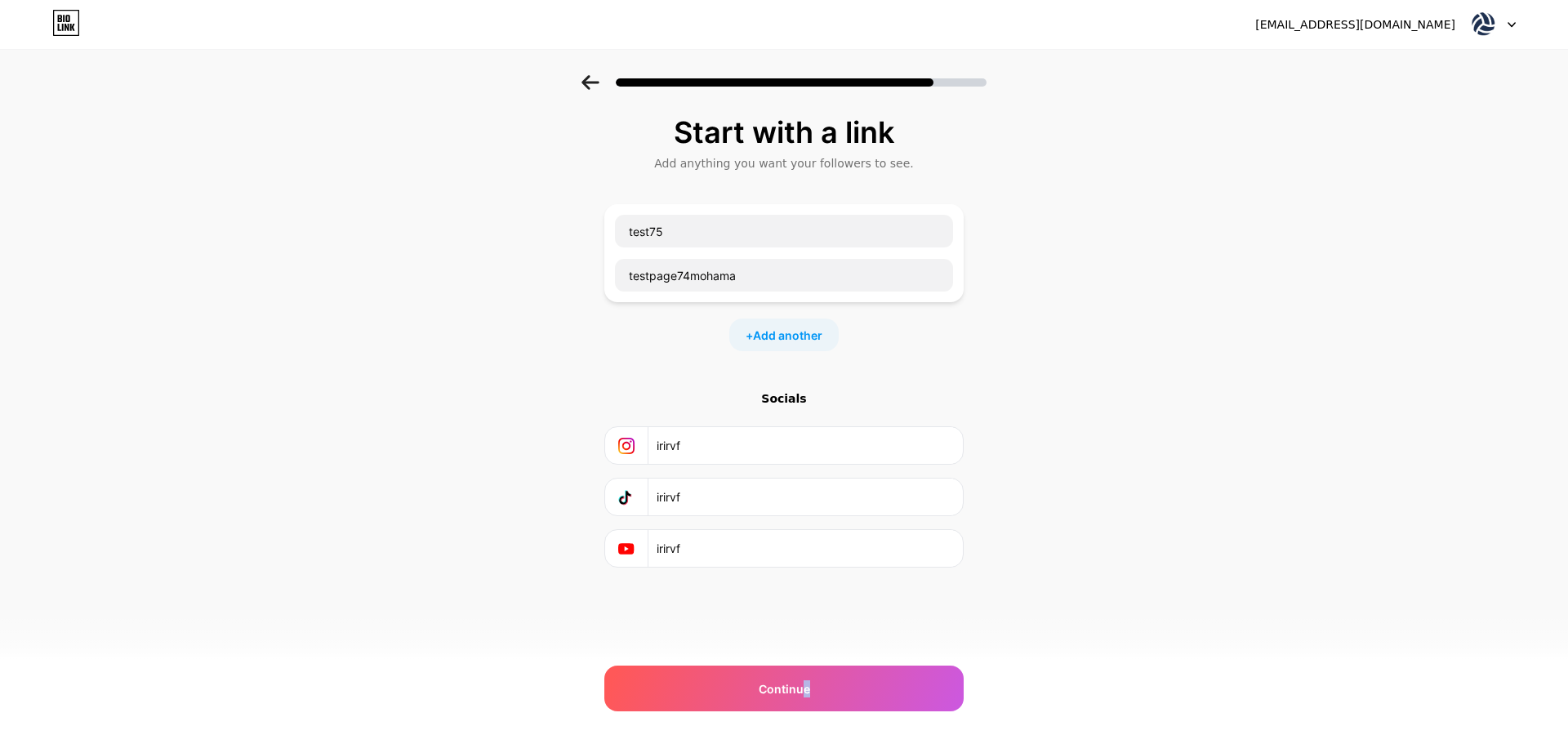
drag, startPoint x: 805, startPoint y: 671, endPoint x: 801, endPoint y: 662, distance: 9.8
click at [806, 671] on div "Continue" at bounding box center [783, 688] width 359 height 46
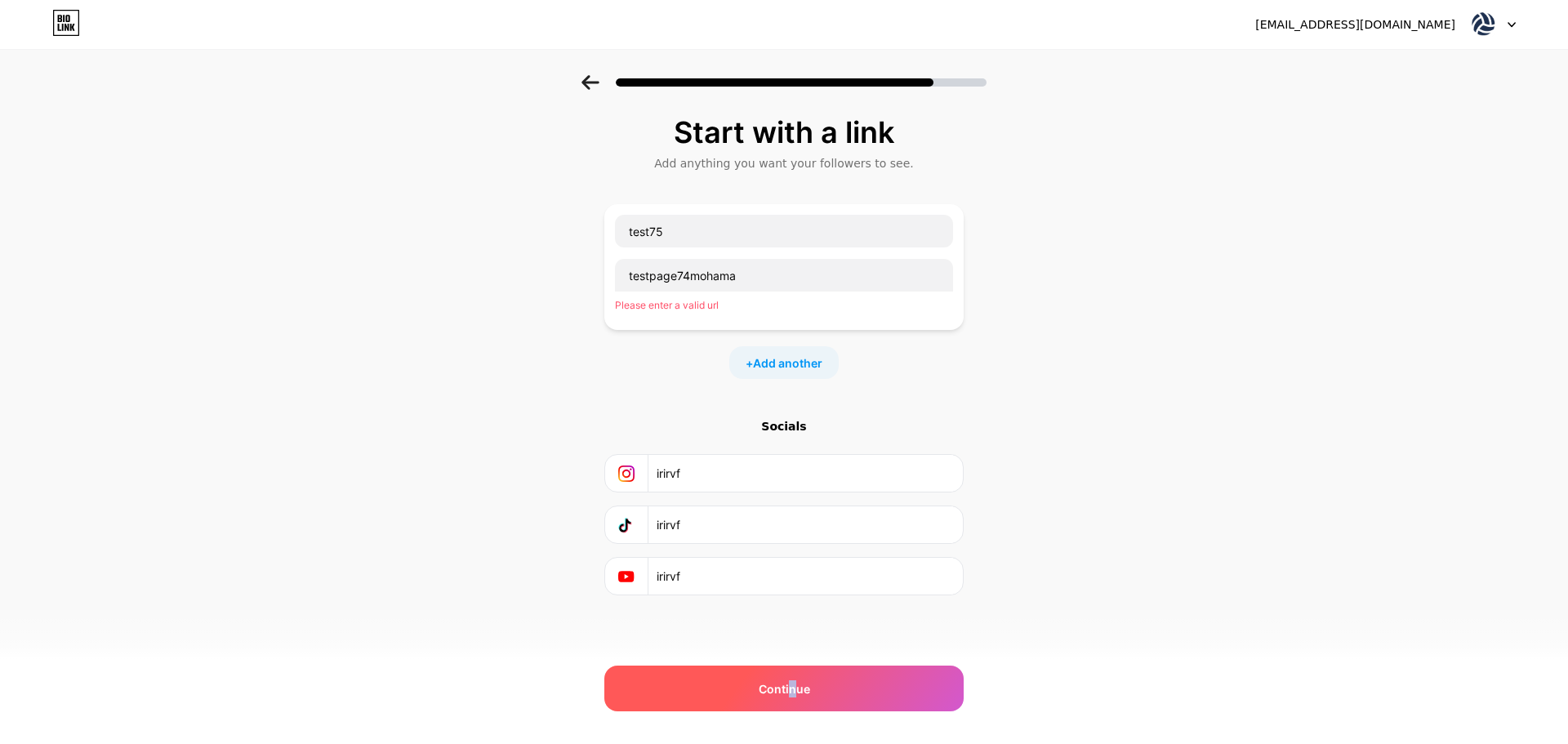
click at [791, 667] on div "Continue" at bounding box center [783, 688] width 359 height 46
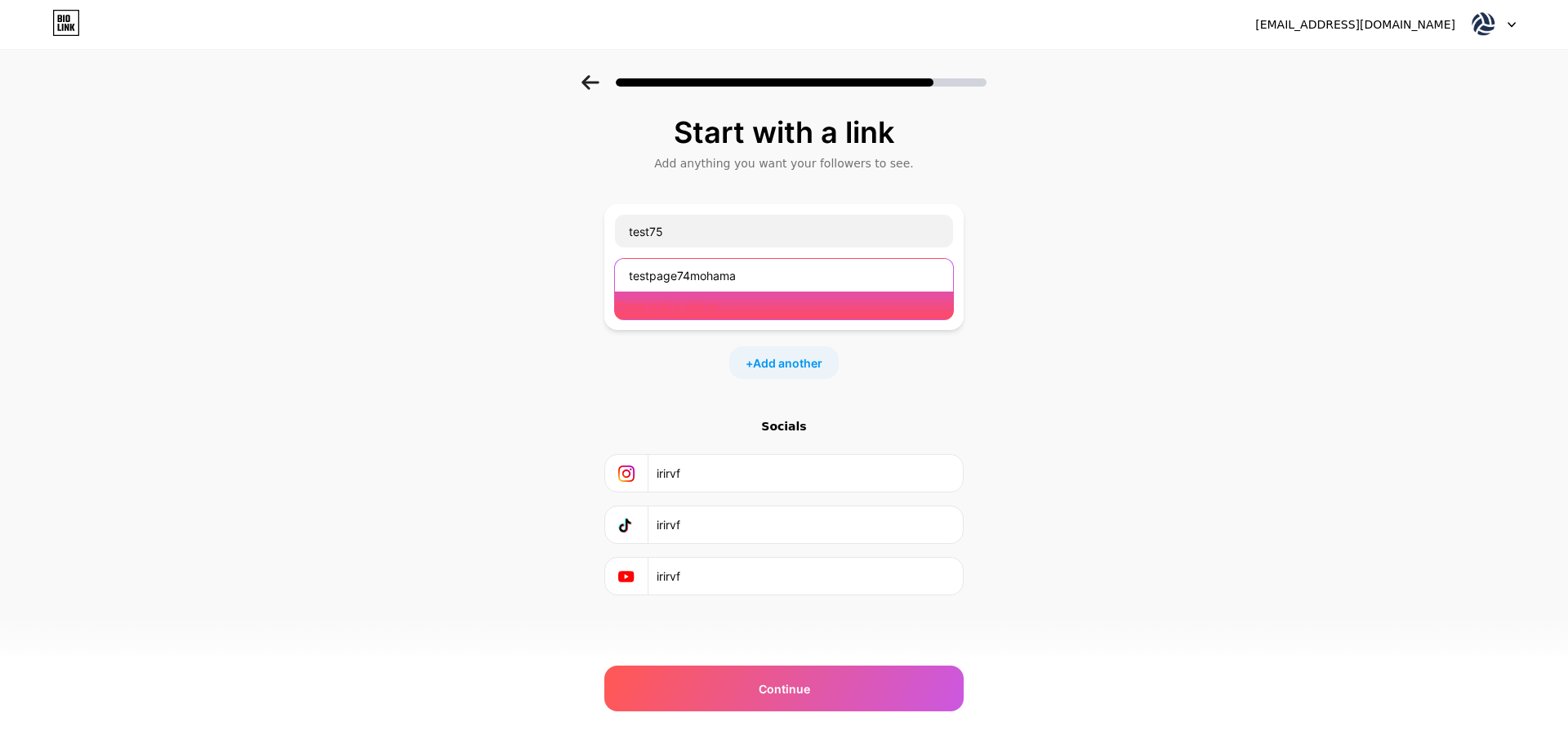
click at [874, 273] on input "testpage74mohama" at bounding box center [784, 275] width 338 height 33
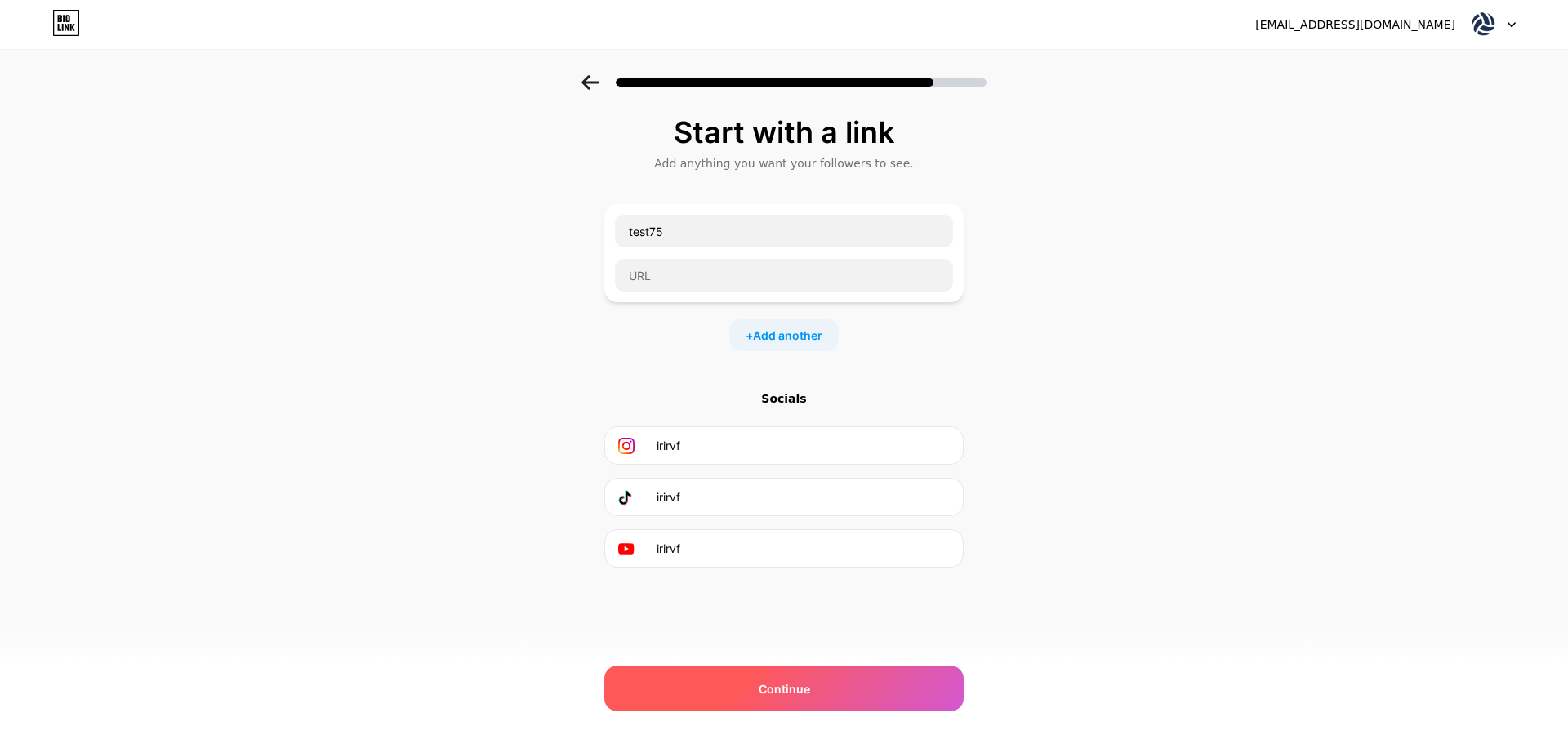
click at [873, 703] on div "Continue" at bounding box center [783, 688] width 359 height 46
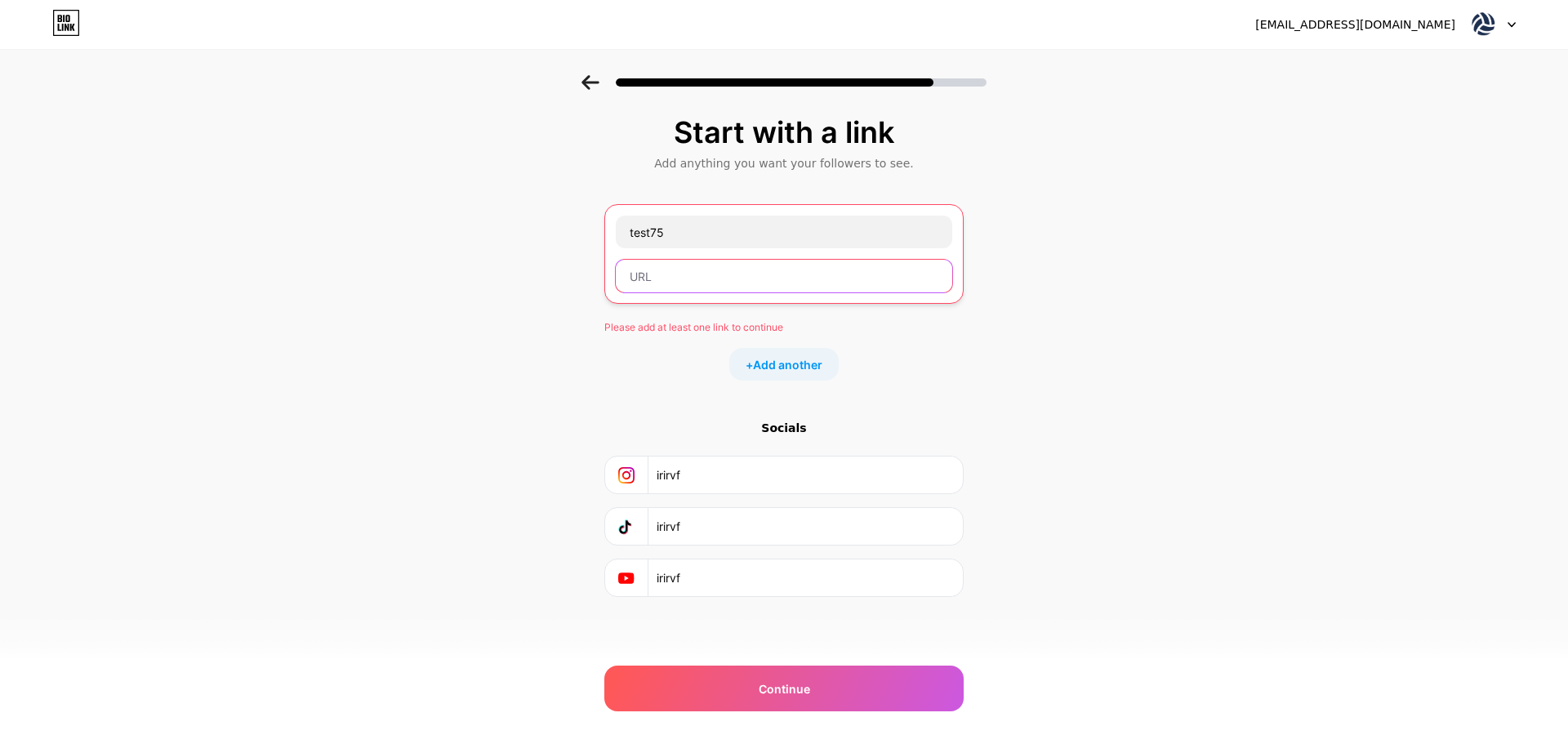
click at [692, 274] on input "text" at bounding box center [784, 276] width 337 height 33
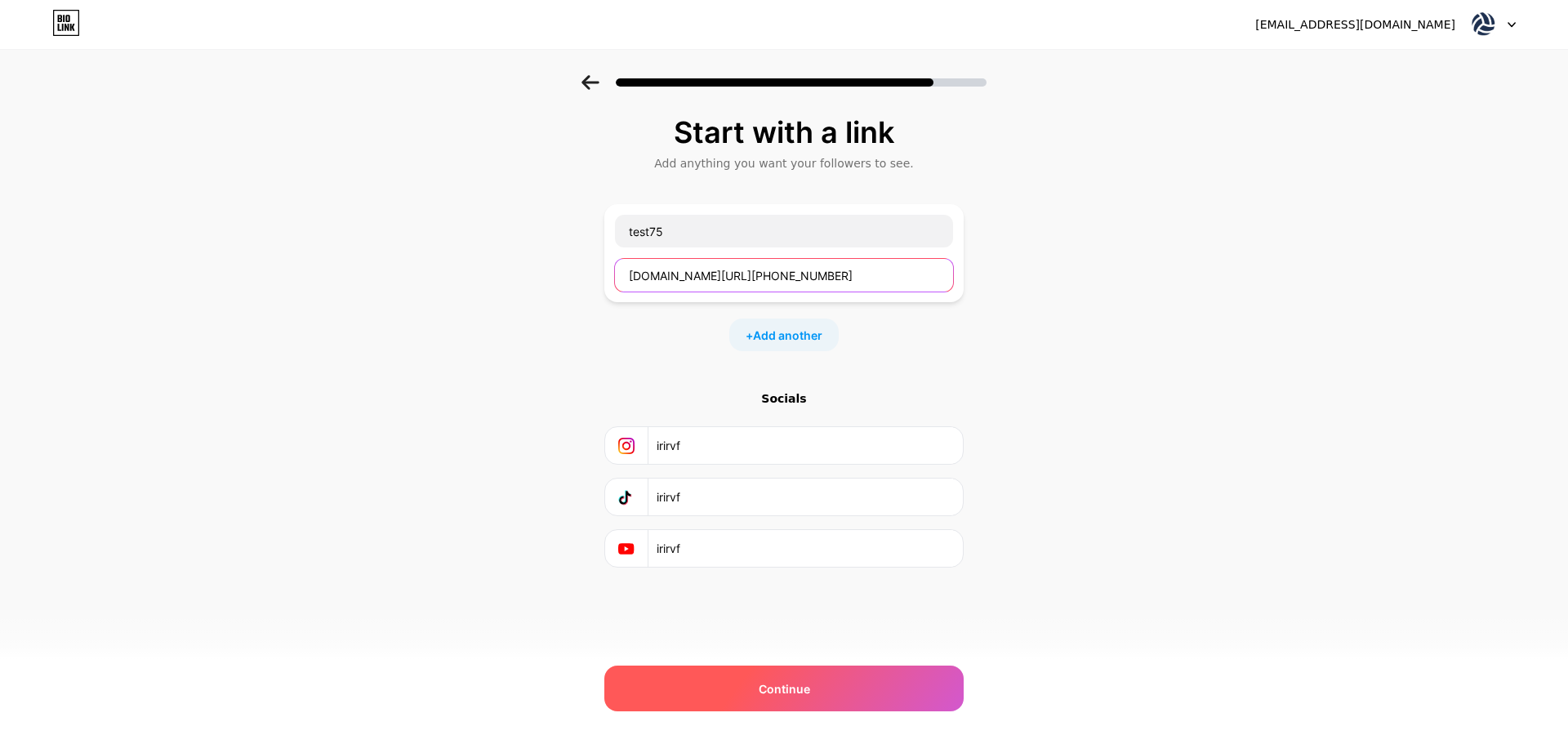
type input "[DOMAIN_NAME][URL][PHONE_NUMBER]"
click at [783, 695] on span "Continue" at bounding box center [784, 689] width 51 height 17
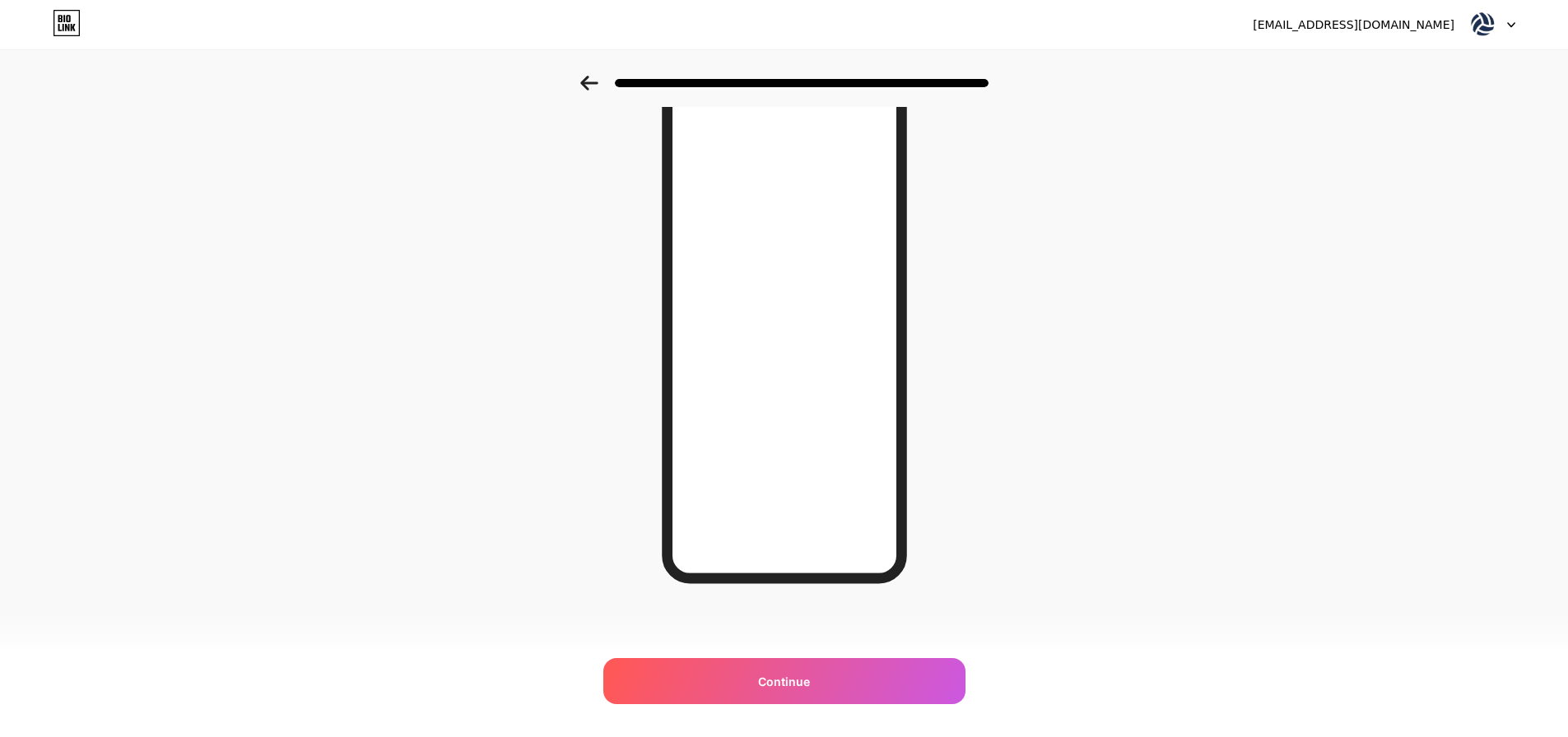
scroll to position [89, 0]
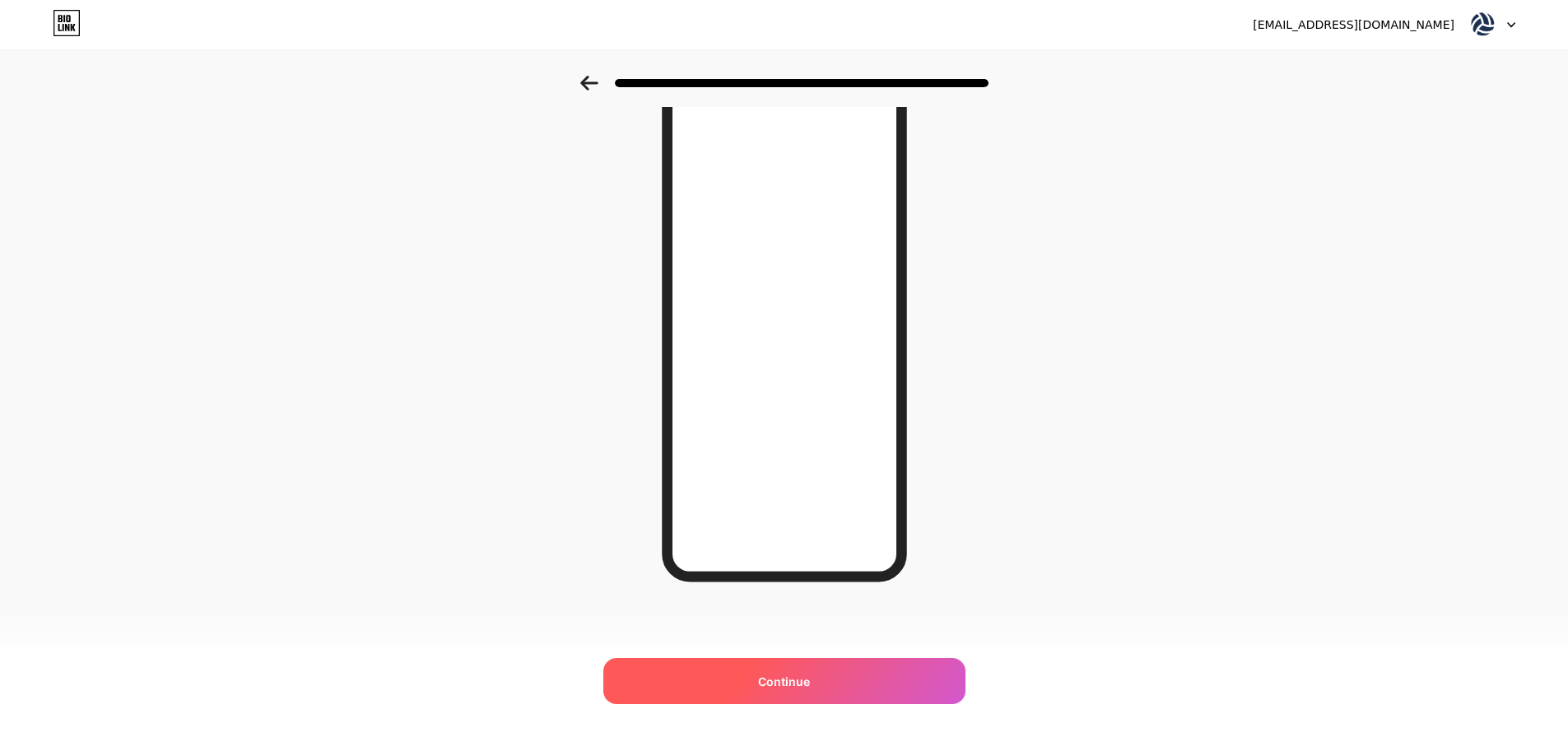
click at [827, 694] on div "Continue" at bounding box center [784, 681] width 362 height 46
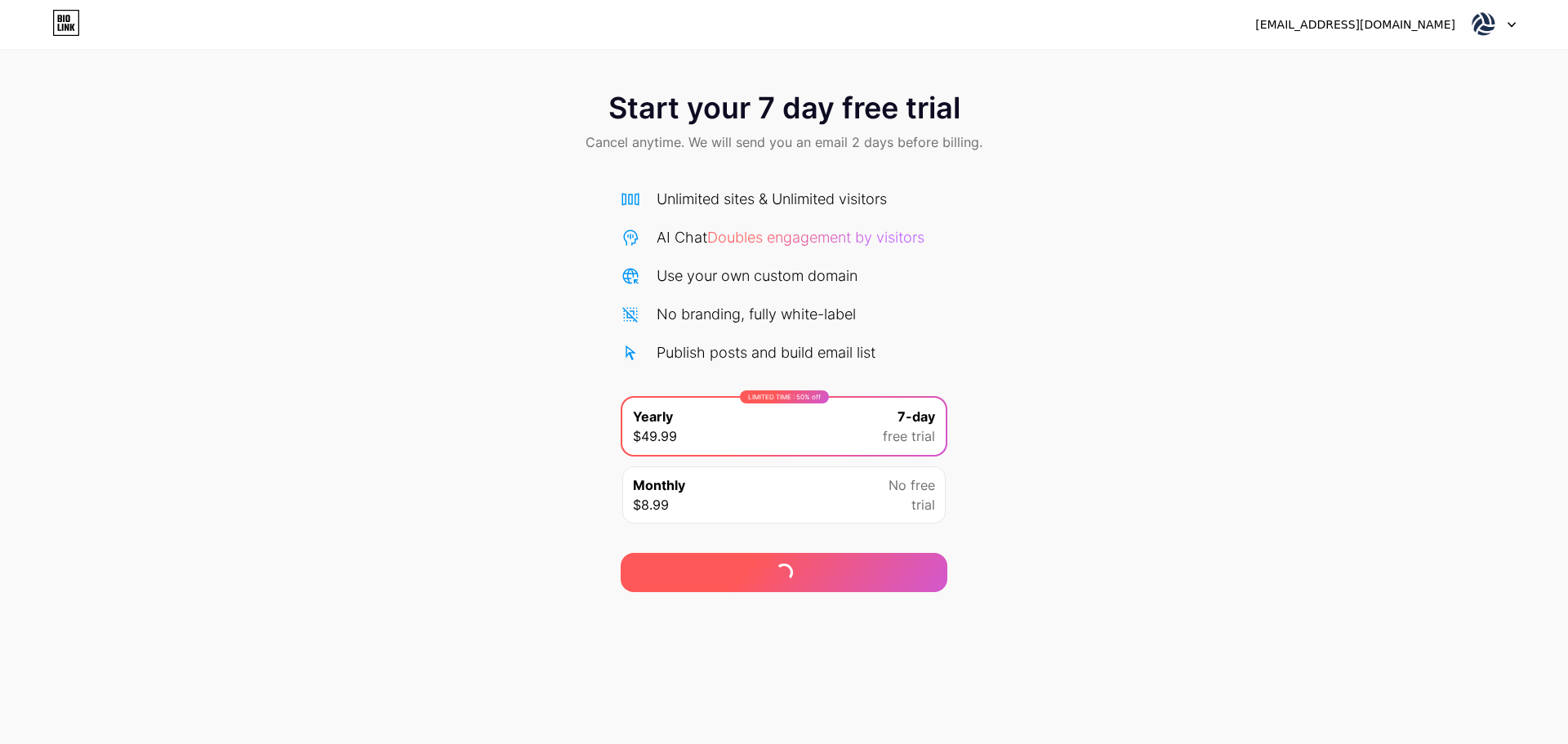
click at [805, 569] on div at bounding box center [784, 572] width 326 height 39
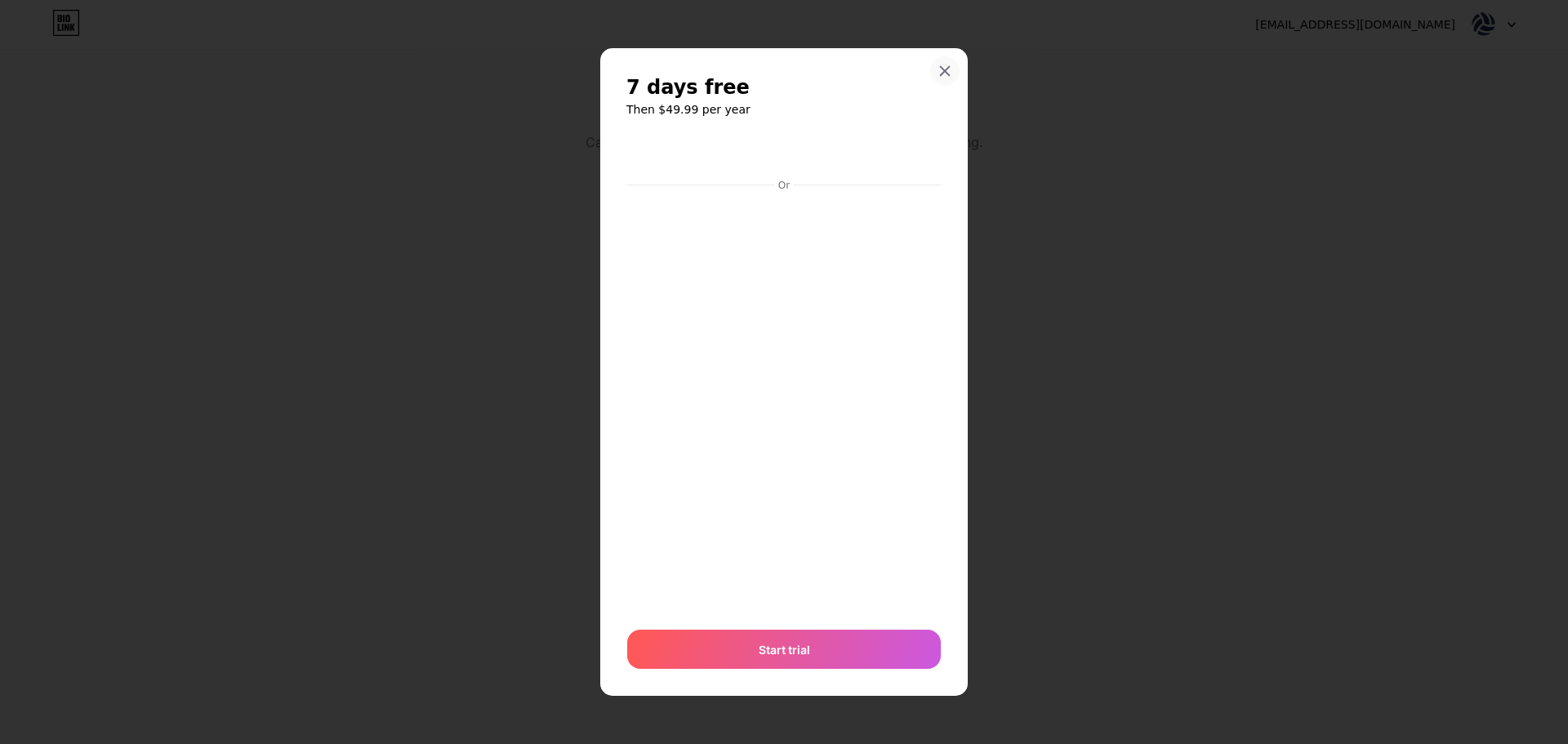
click at [944, 76] on icon at bounding box center [945, 71] width 13 height 13
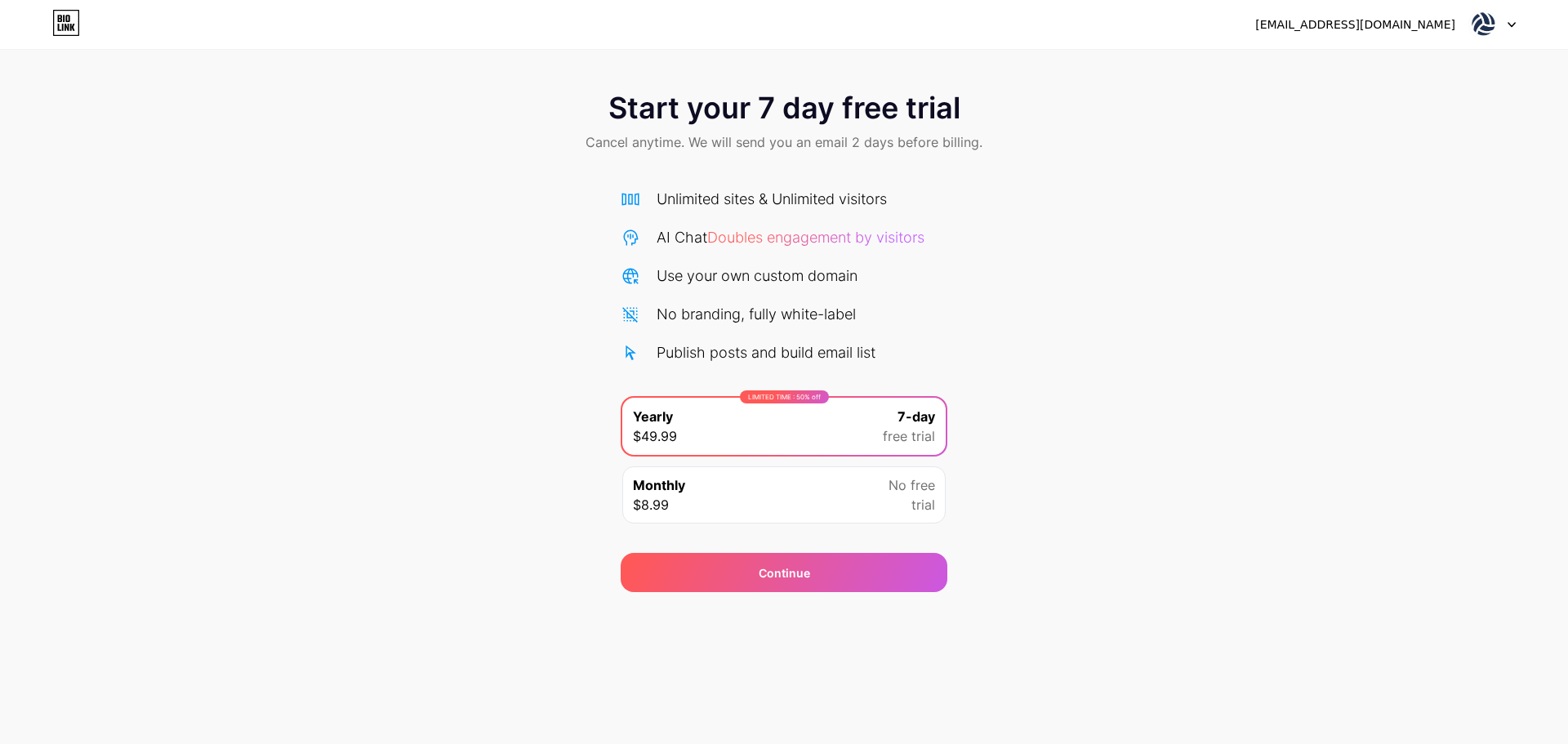
click at [796, 438] on div "LIMITED TIME : 50% off Yearly $49.99 7-day free trial" at bounding box center [784, 426] width 323 height 57
click at [793, 569] on div "Continue" at bounding box center [784, 572] width 51 height 17
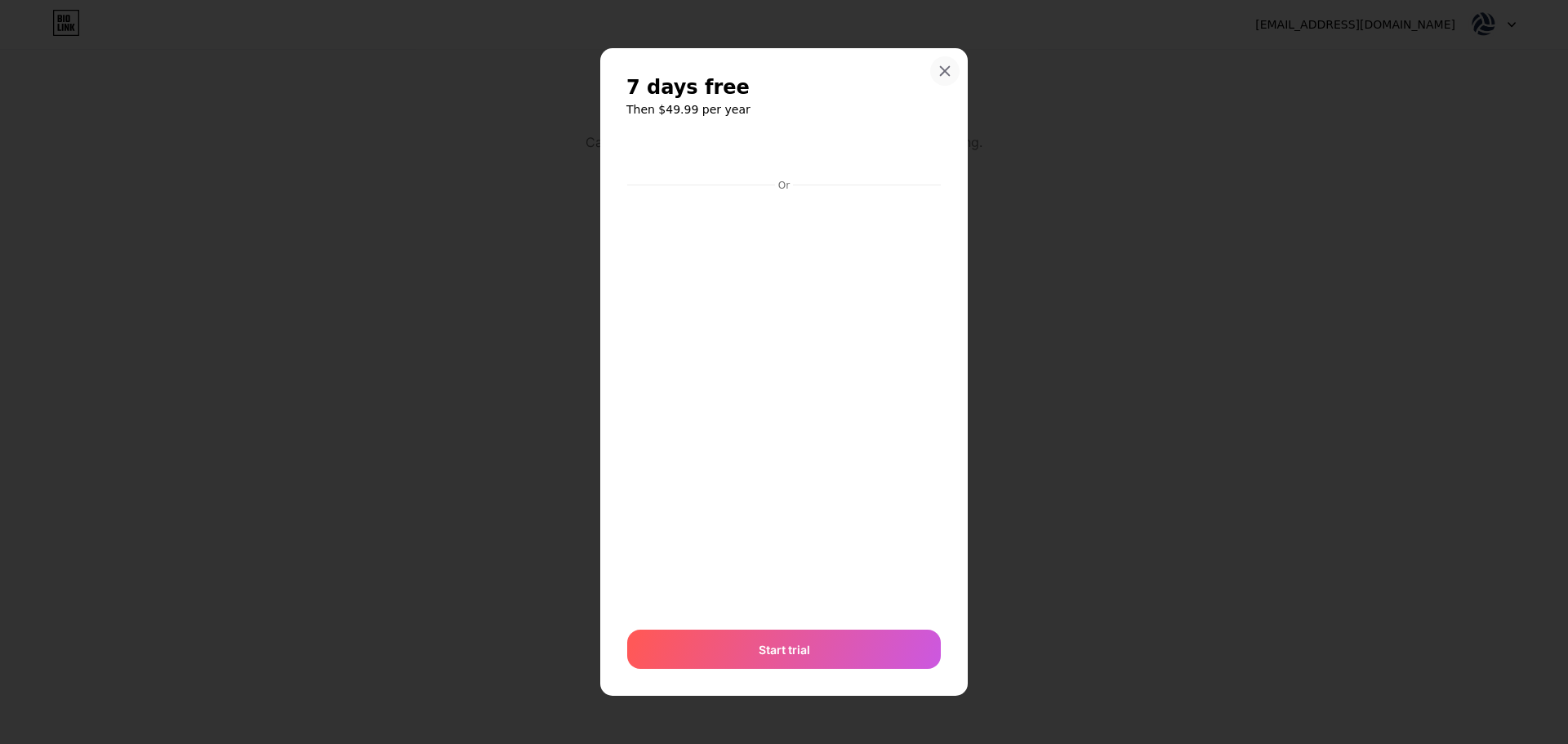
click at [947, 67] on icon at bounding box center [945, 71] width 13 height 13
